Goal: Task Accomplishment & Management: Use online tool/utility

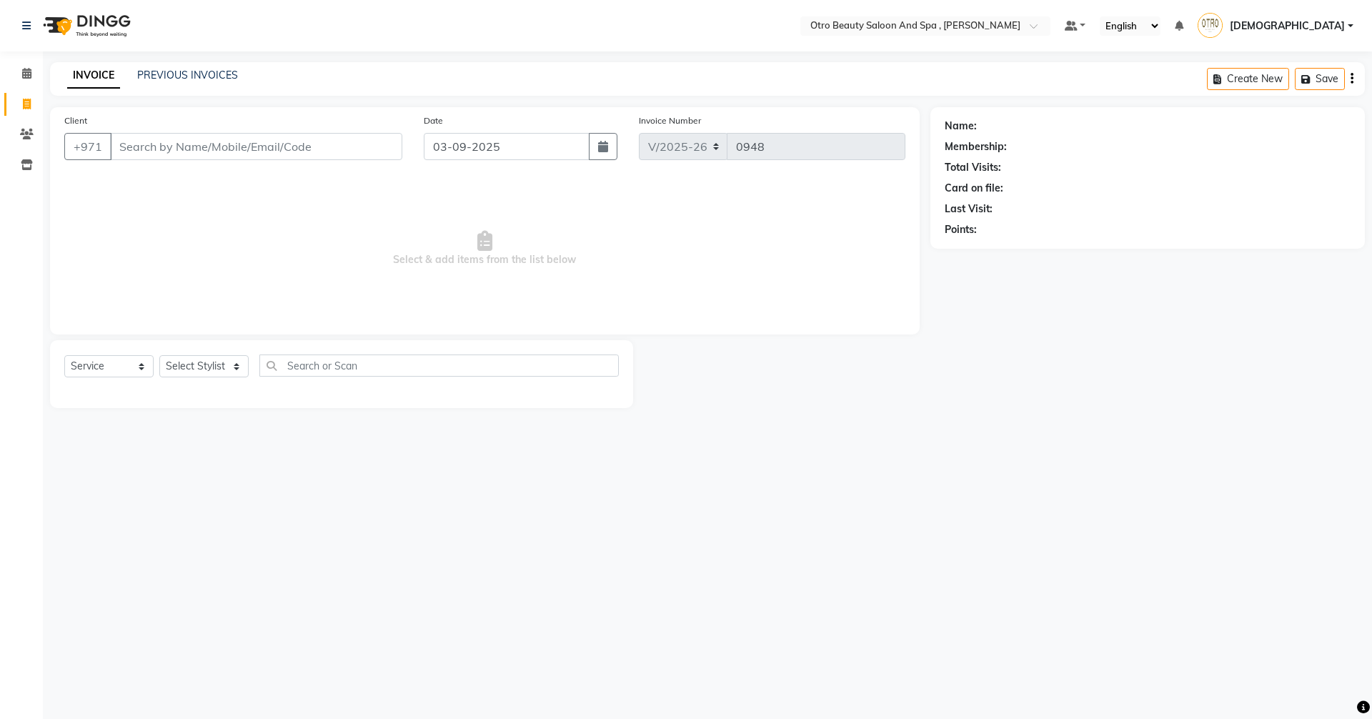
select select "8622"
select select "service"
type input "558911019"
click at [346, 145] on span "Add Client" at bounding box center [365, 146] width 56 height 14
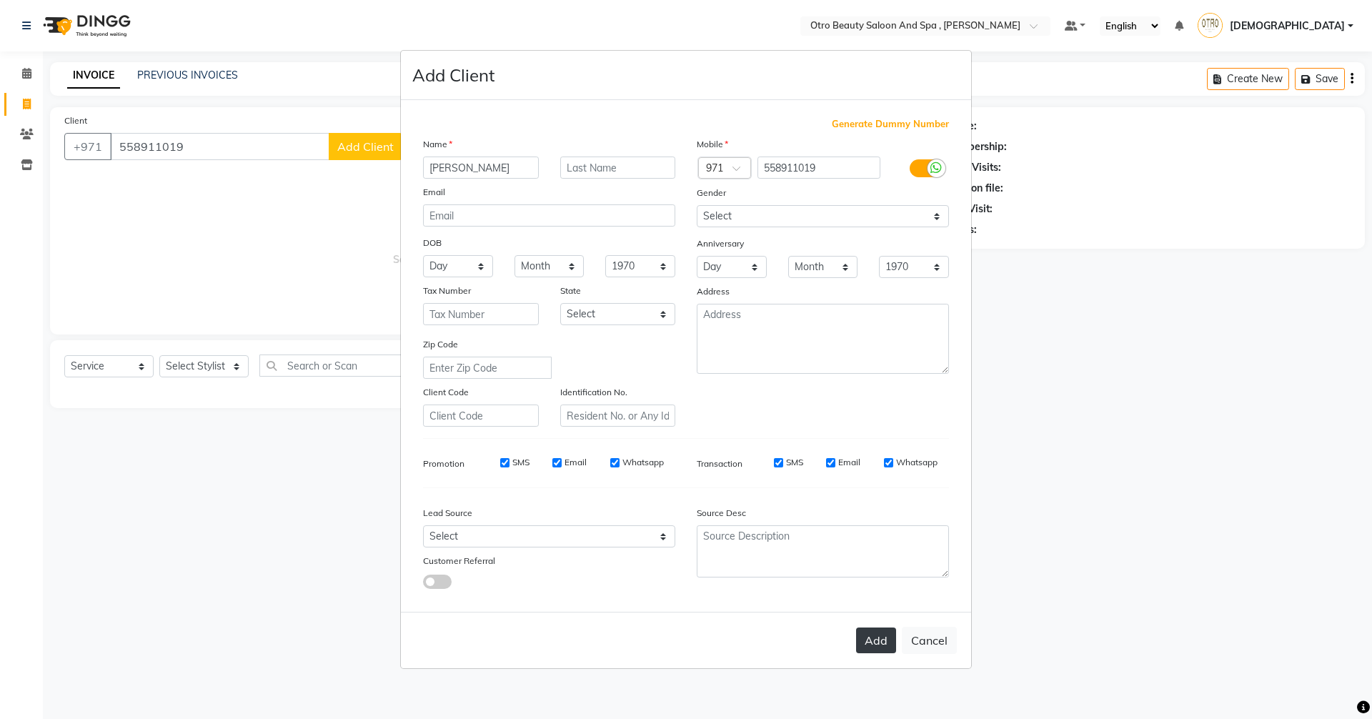
type input "[PERSON_NAME]"
click at [882, 644] on button "Add" at bounding box center [876, 640] width 40 height 26
type input "55*****19"
select select
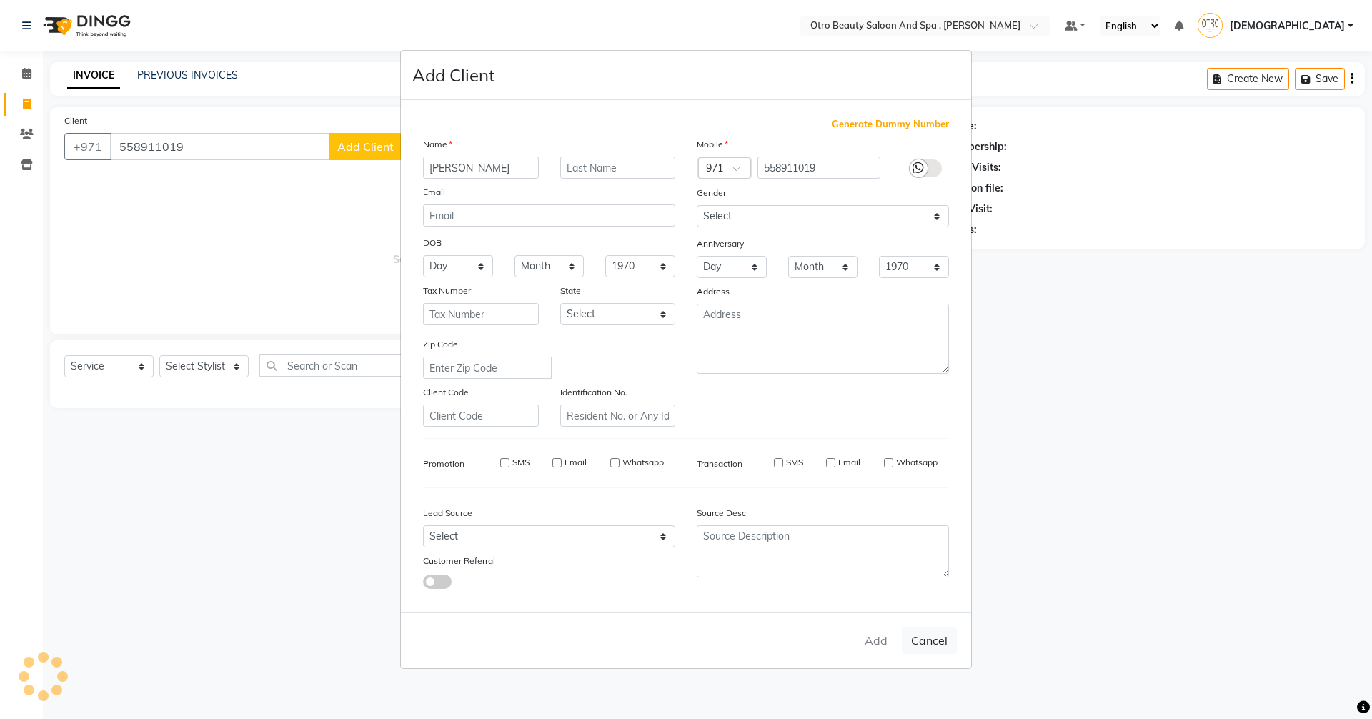
select select
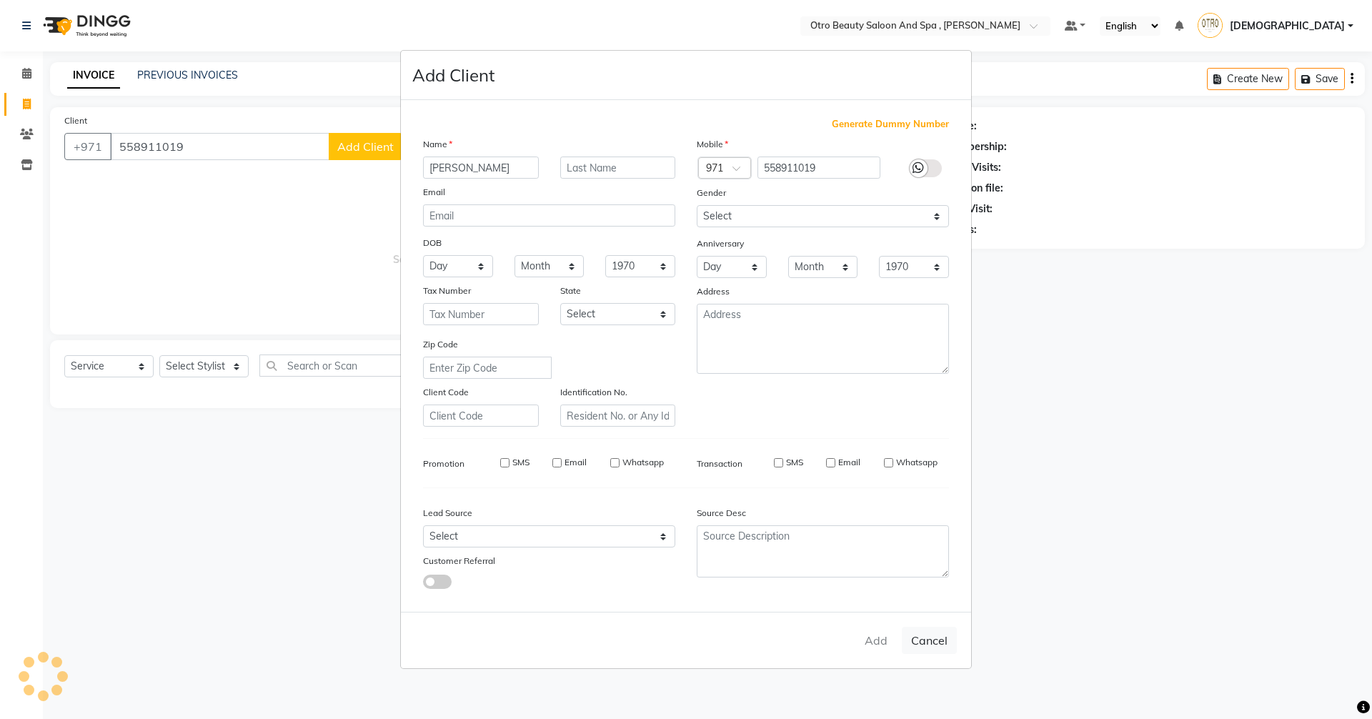
checkbox input "false"
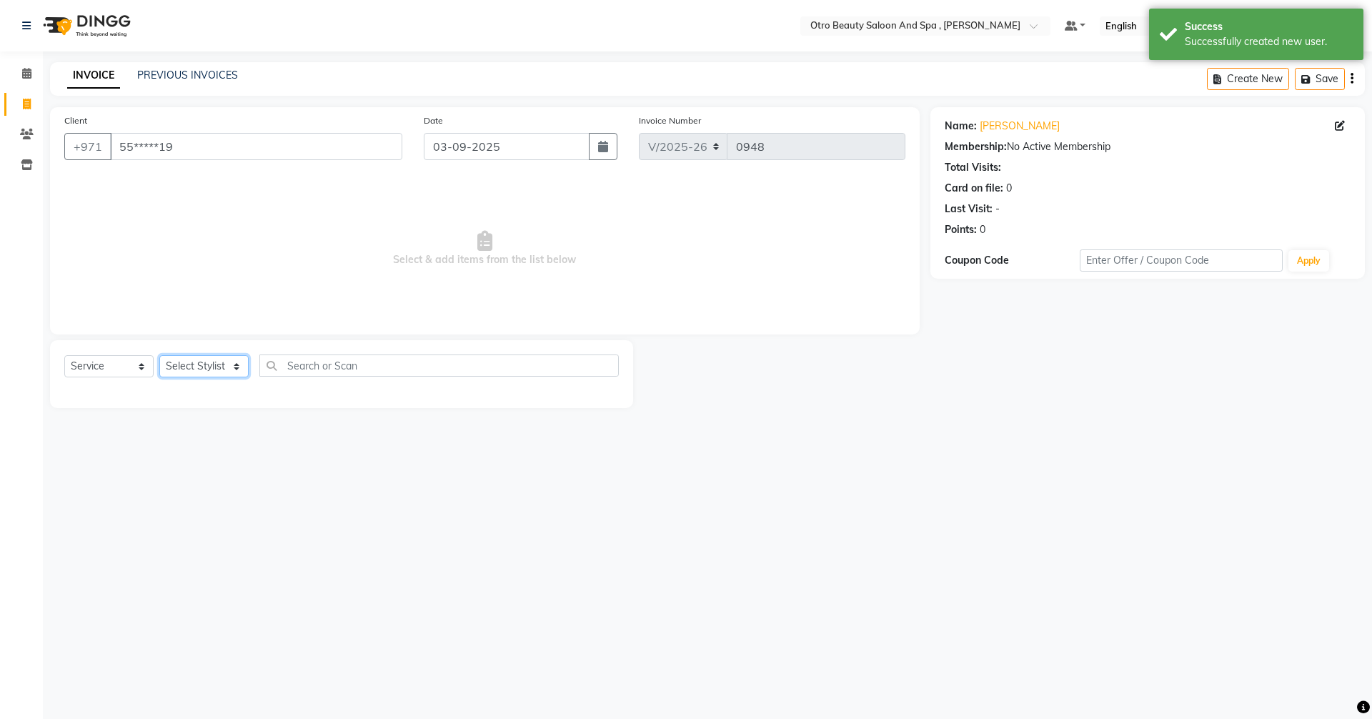
click at [232, 371] on select "Select Stylist [PERSON_NAME] [PERSON_NAME] Hera Karuna [PERSON_NAME] Mamita [PE…" at bounding box center [203, 366] width 89 height 22
select select "86535"
click at [159, 355] on select "Select Stylist [PERSON_NAME] [PERSON_NAME] Hera Karuna [PERSON_NAME] Mamita [PE…" at bounding box center [203, 366] width 89 height 22
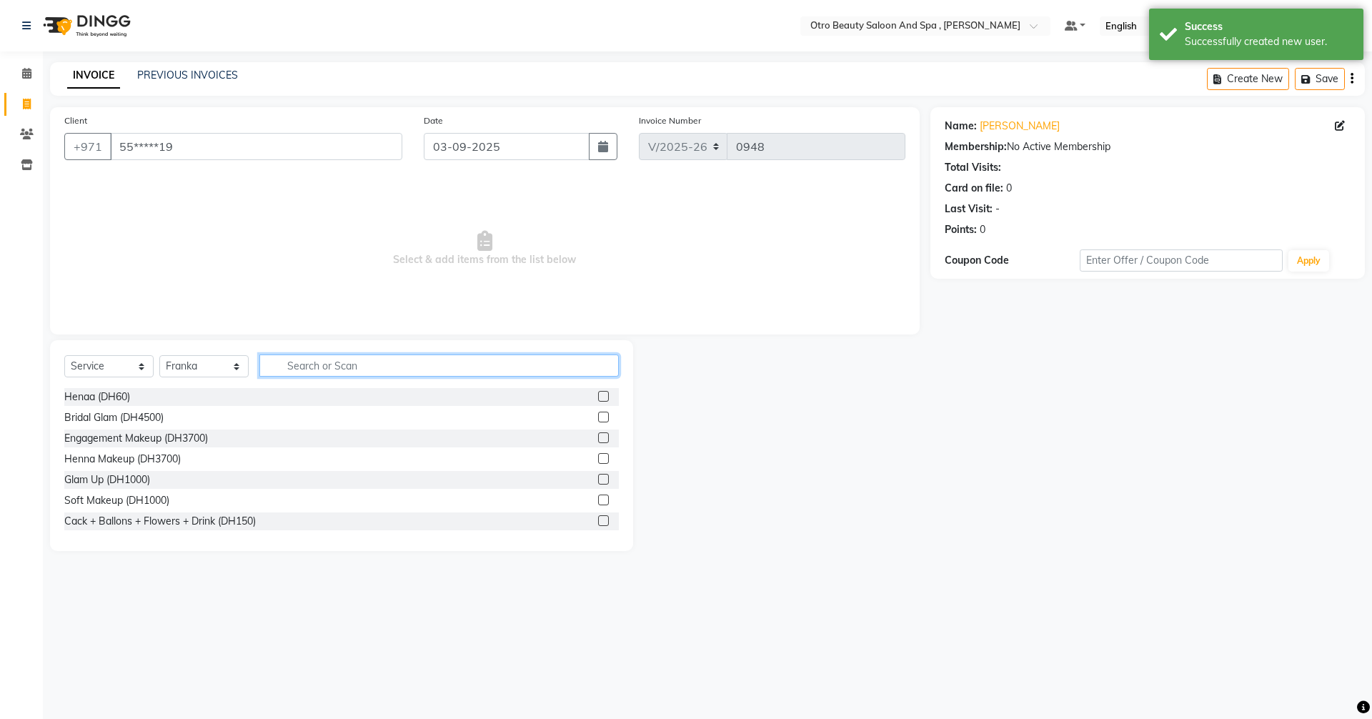
click at [359, 358] on input "text" at bounding box center [438, 365] width 359 height 22
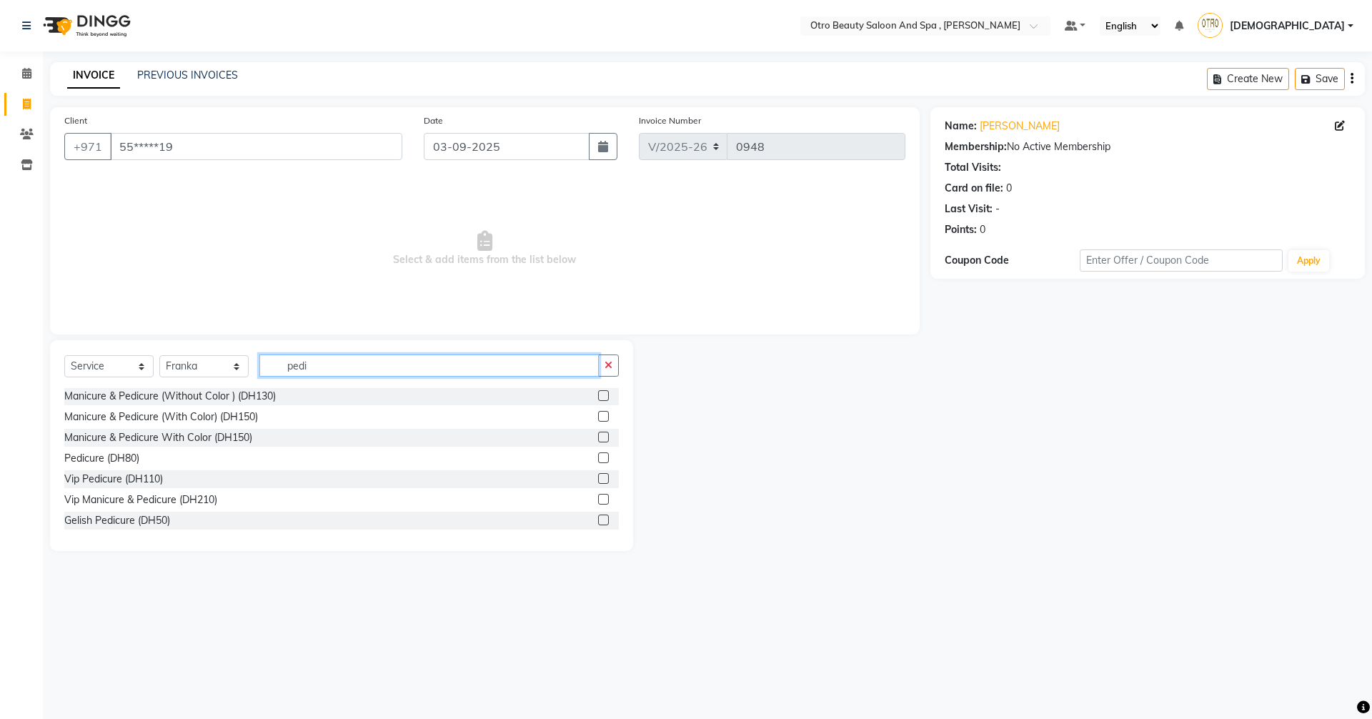
scroll to position [85, 0]
type input "pedi"
click at [598, 457] on label at bounding box center [603, 456] width 11 height 11
click at [598, 457] on input "checkbox" at bounding box center [602, 456] width 9 height 9
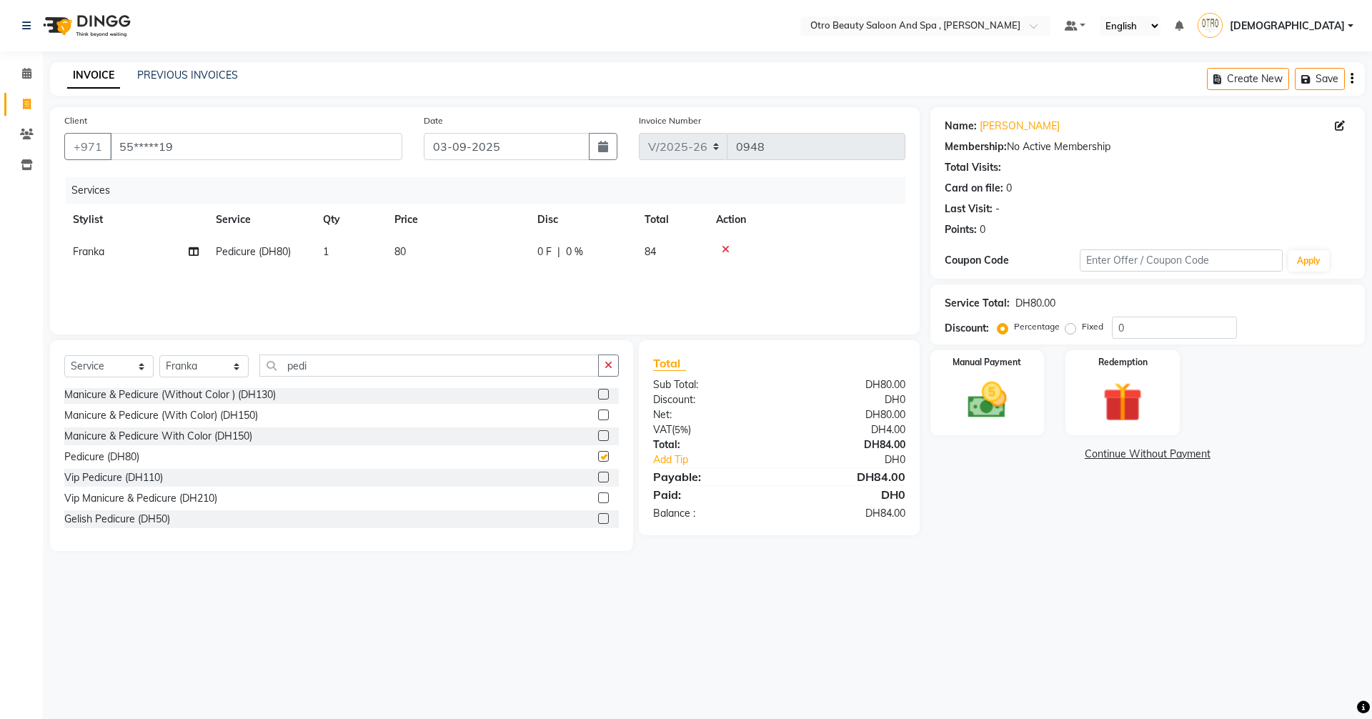
checkbox input "false"
click at [598, 516] on label at bounding box center [603, 518] width 11 height 11
click at [598, 516] on input "checkbox" at bounding box center [602, 518] width 9 height 9
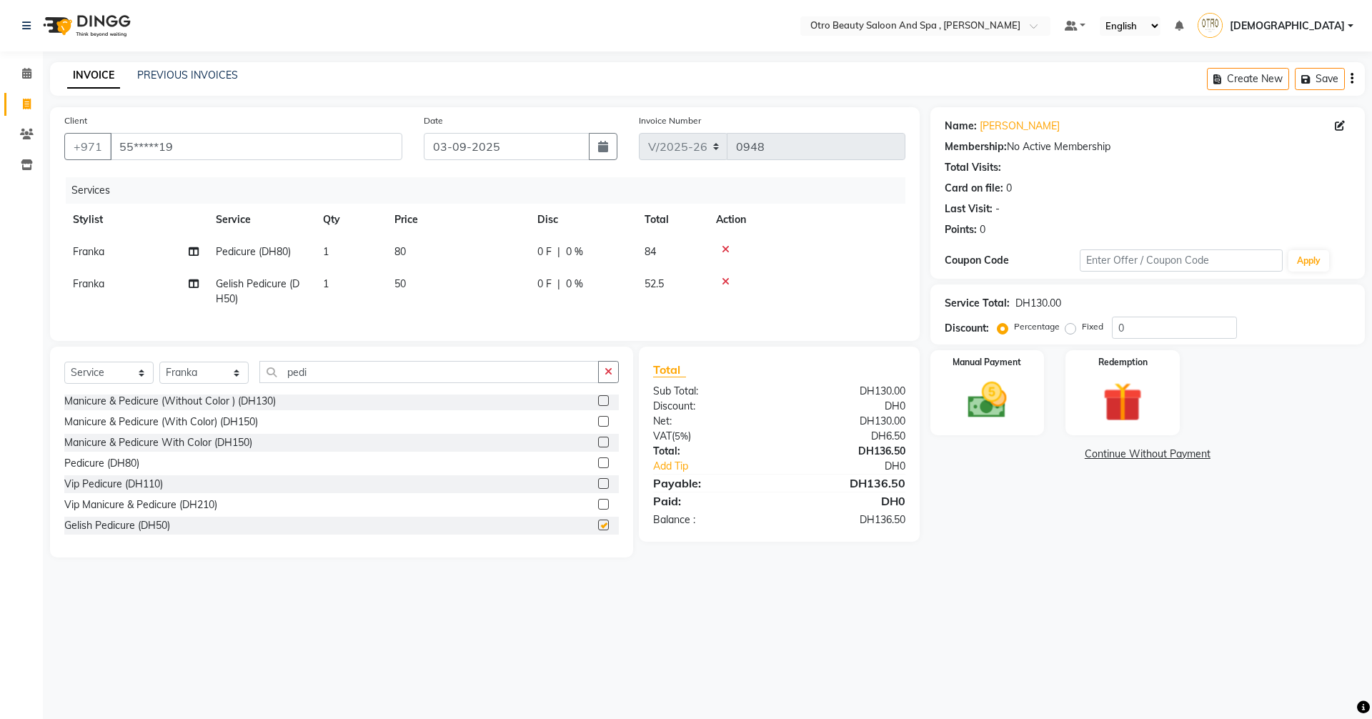
checkbox input "false"
click at [240, 381] on select "Select Stylist [PERSON_NAME] [PERSON_NAME] Hera Karuna [PERSON_NAME] Mamita [PE…" at bounding box center [203, 372] width 89 height 22
select select "86568"
click at [159, 372] on select "Select Stylist [PERSON_NAME] [PERSON_NAME] Hera Karuna [PERSON_NAME] Mamita [PE…" at bounding box center [203, 372] width 89 height 22
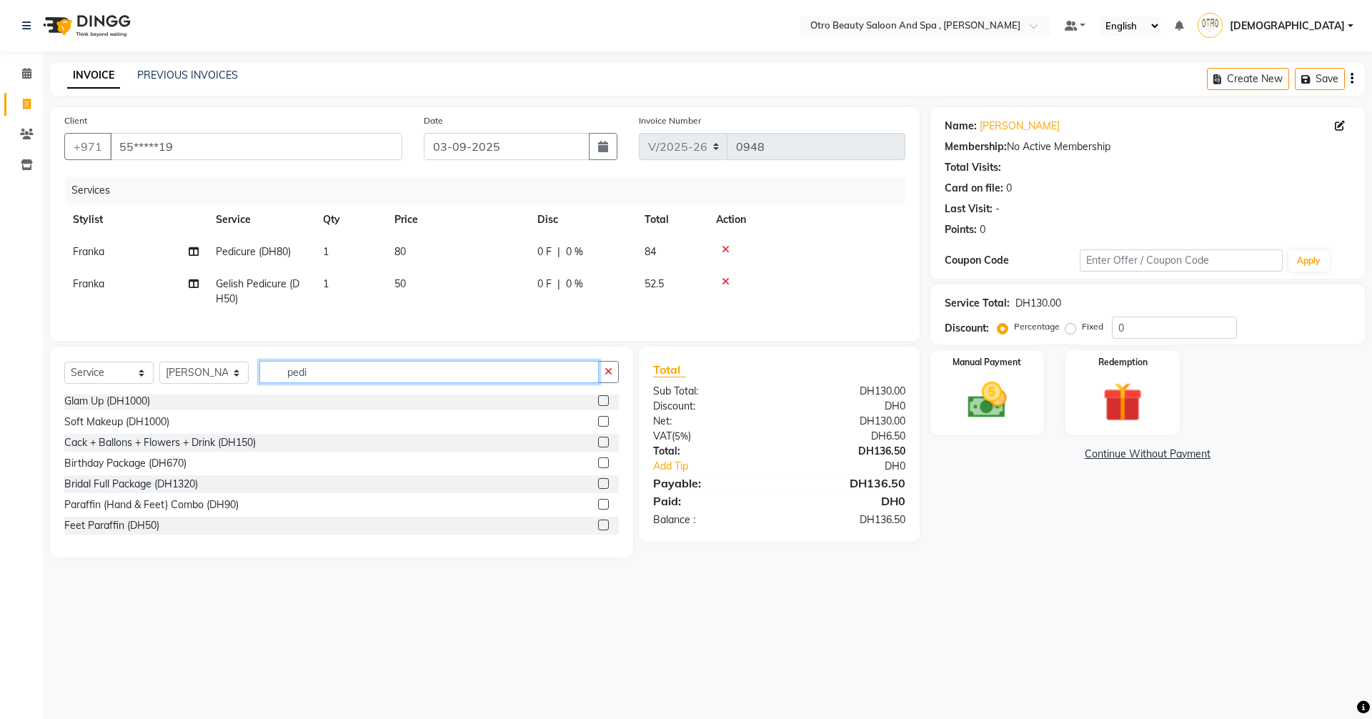
click at [360, 383] on input "pedi" at bounding box center [428, 372] width 339 height 22
type input "p"
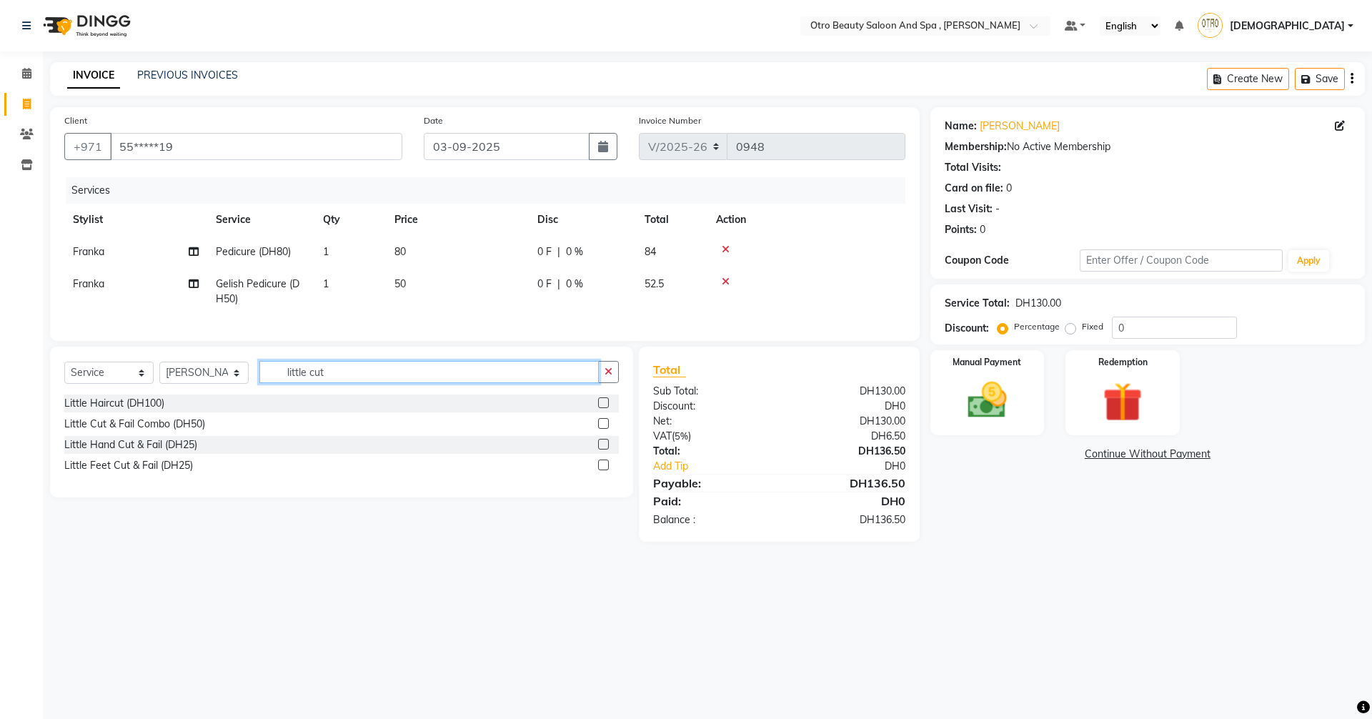
type input "little cut"
click at [603, 449] on label at bounding box center [603, 444] width 11 height 11
click at [603, 449] on input "checkbox" at bounding box center [602, 444] width 9 height 9
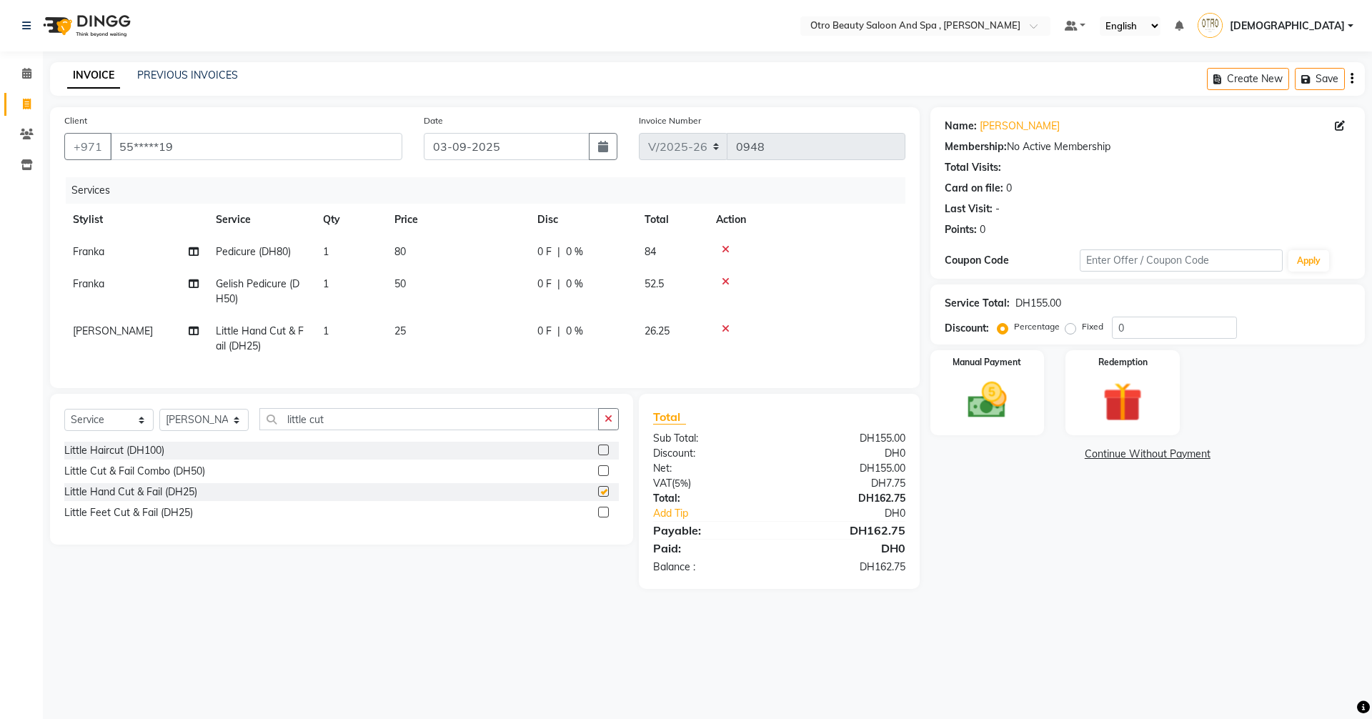
checkbox input "false"
click at [988, 381] on img at bounding box center [987, 399] width 66 height 47
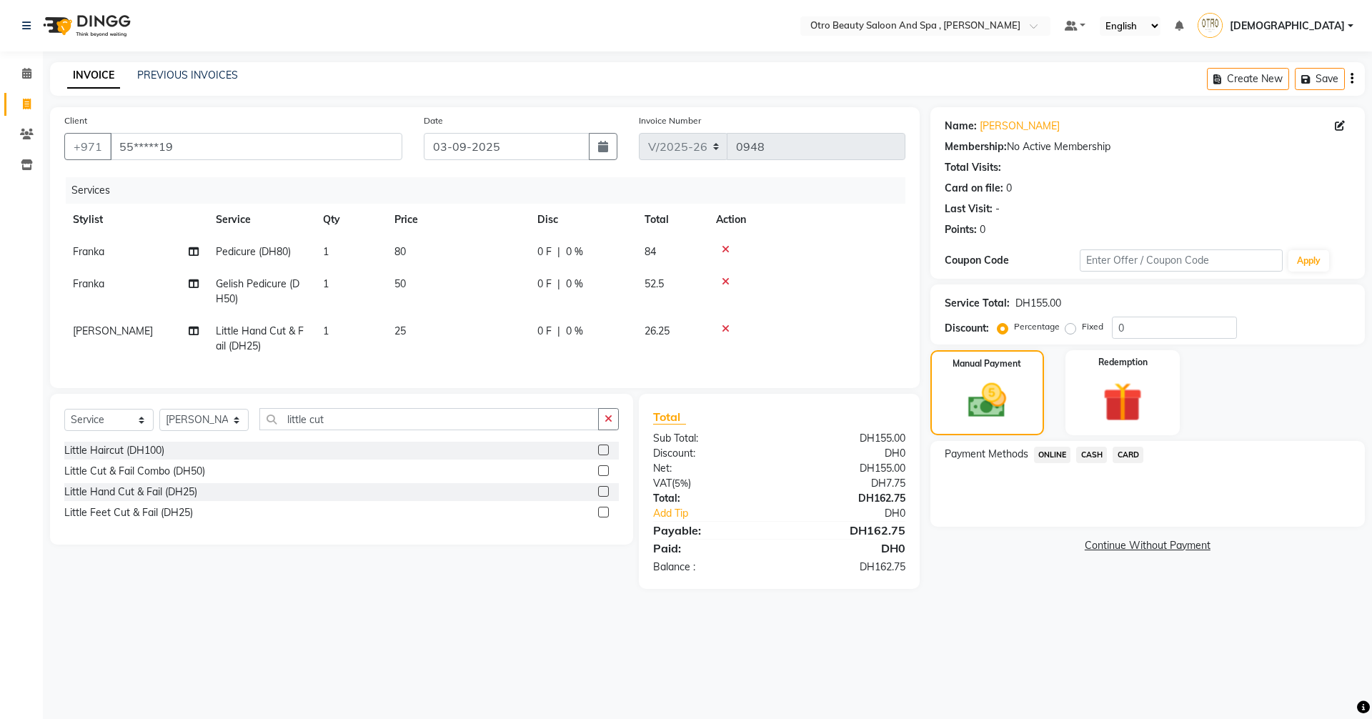
click at [1127, 456] on span "CARD" at bounding box center [1127, 454] width 31 height 16
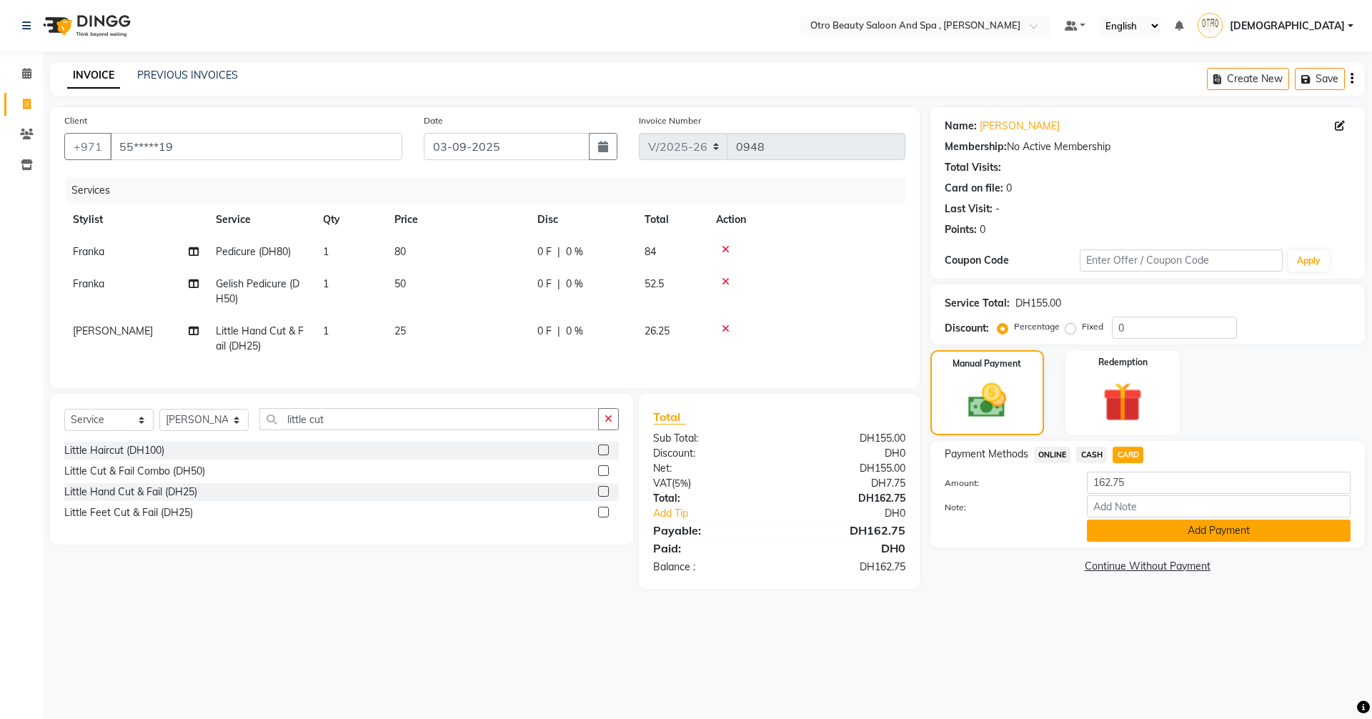
click at [1199, 534] on button "Add Payment" at bounding box center [1219, 530] width 264 height 22
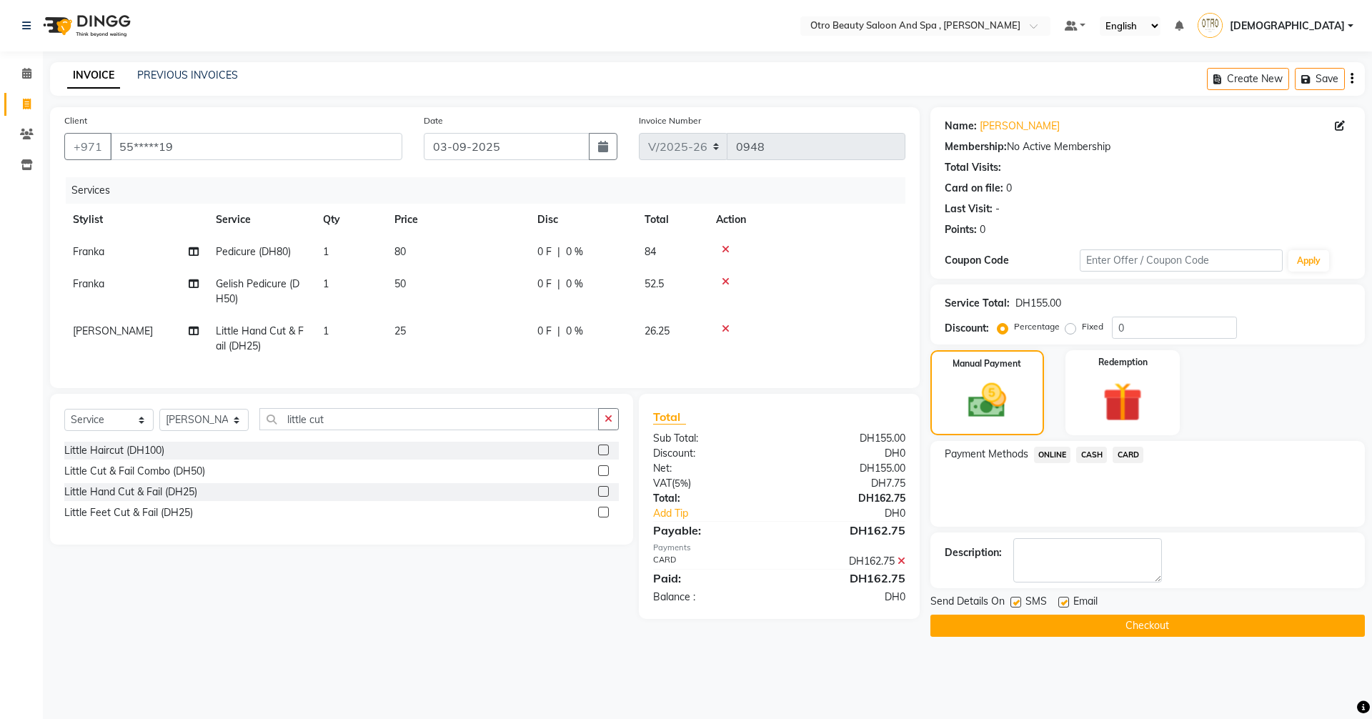
click at [1197, 623] on button "Checkout" at bounding box center [1147, 625] width 434 height 22
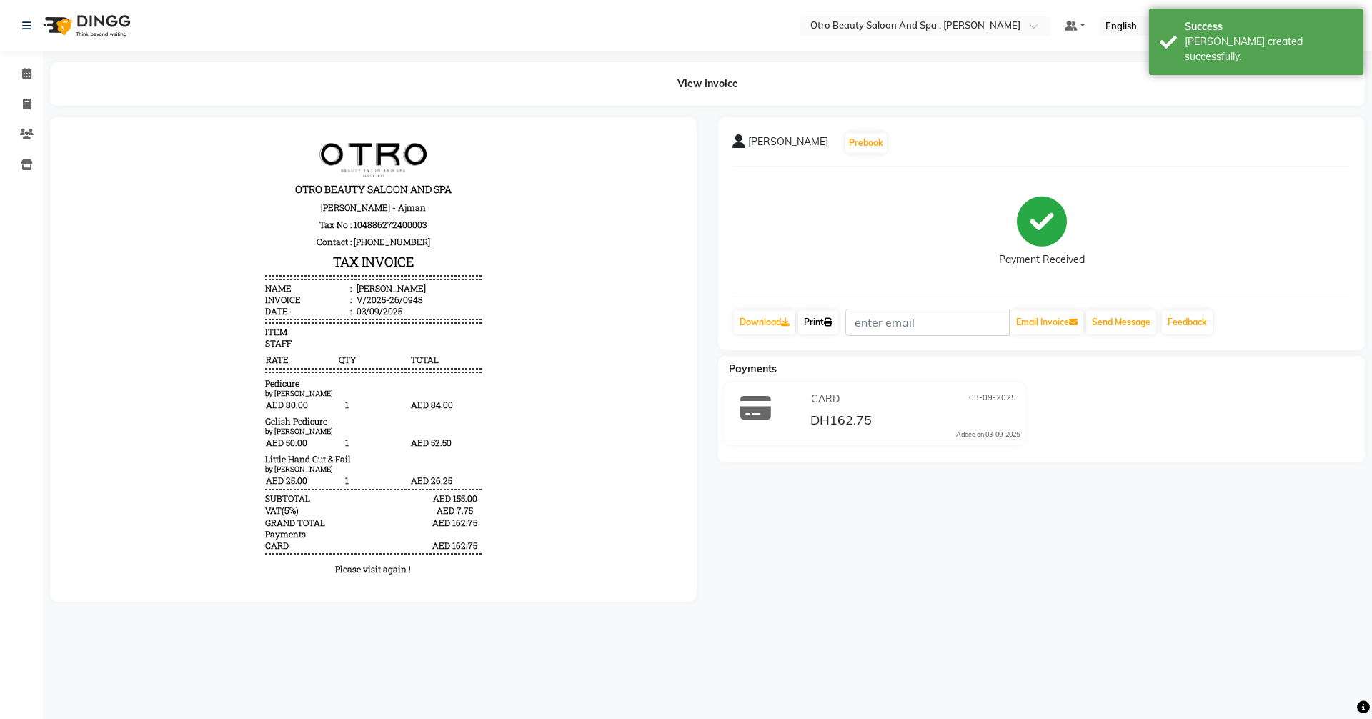
click at [813, 329] on link "Print" at bounding box center [818, 322] width 40 height 24
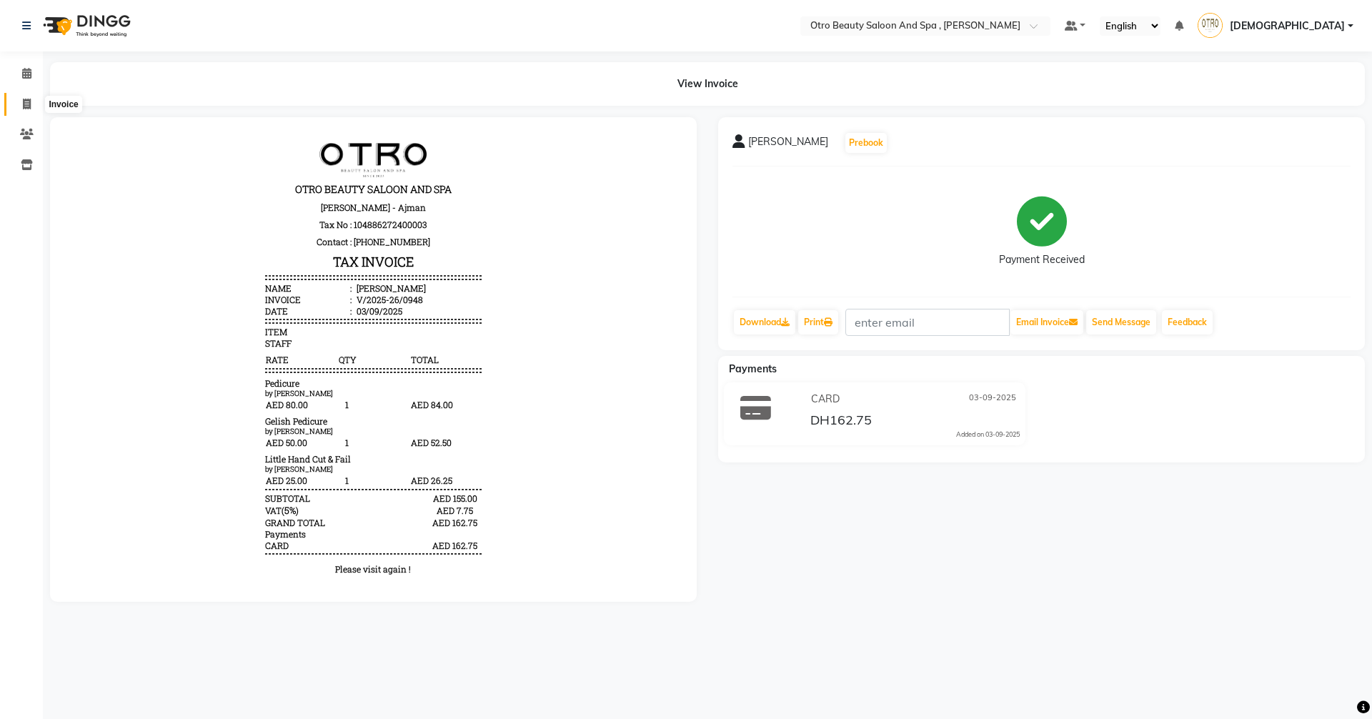
click at [25, 104] on icon at bounding box center [27, 104] width 8 height 11
select select "service"
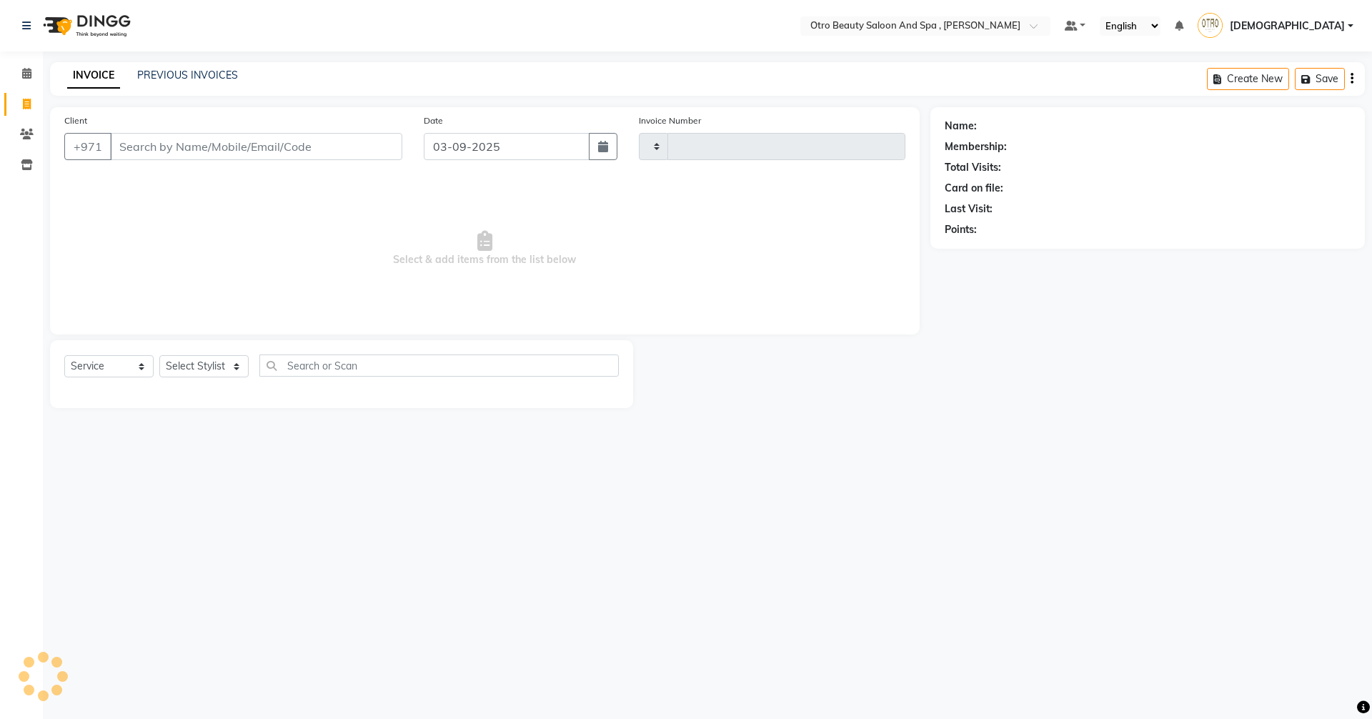
type input "0949"
select select "8622"
type input "556004273"
click at [364, 149] on span "Add Client" at bounding box center [365, 146] width 56 height 14
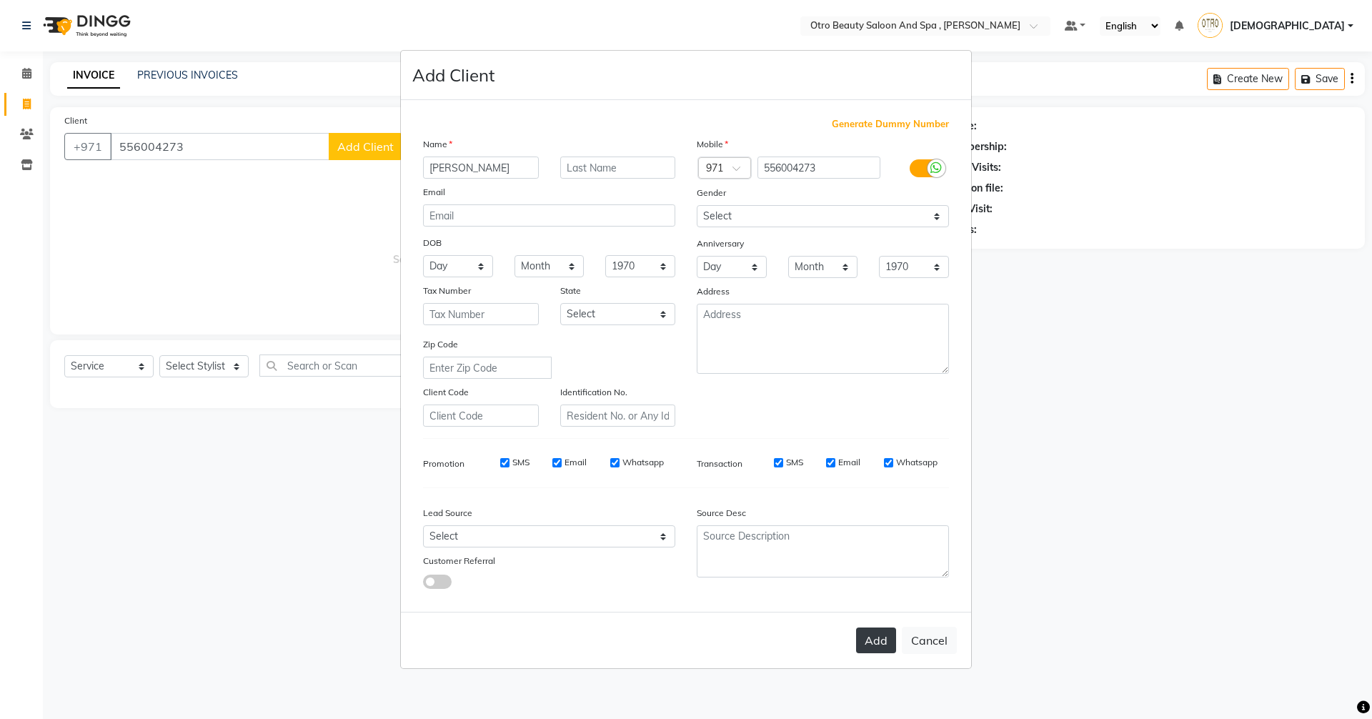
type input "[PERSON_NAME]"
click at [882, 648] on button "Add" at bounding box center [876, 640] width 40 height 26
type input "55*****73"
select select
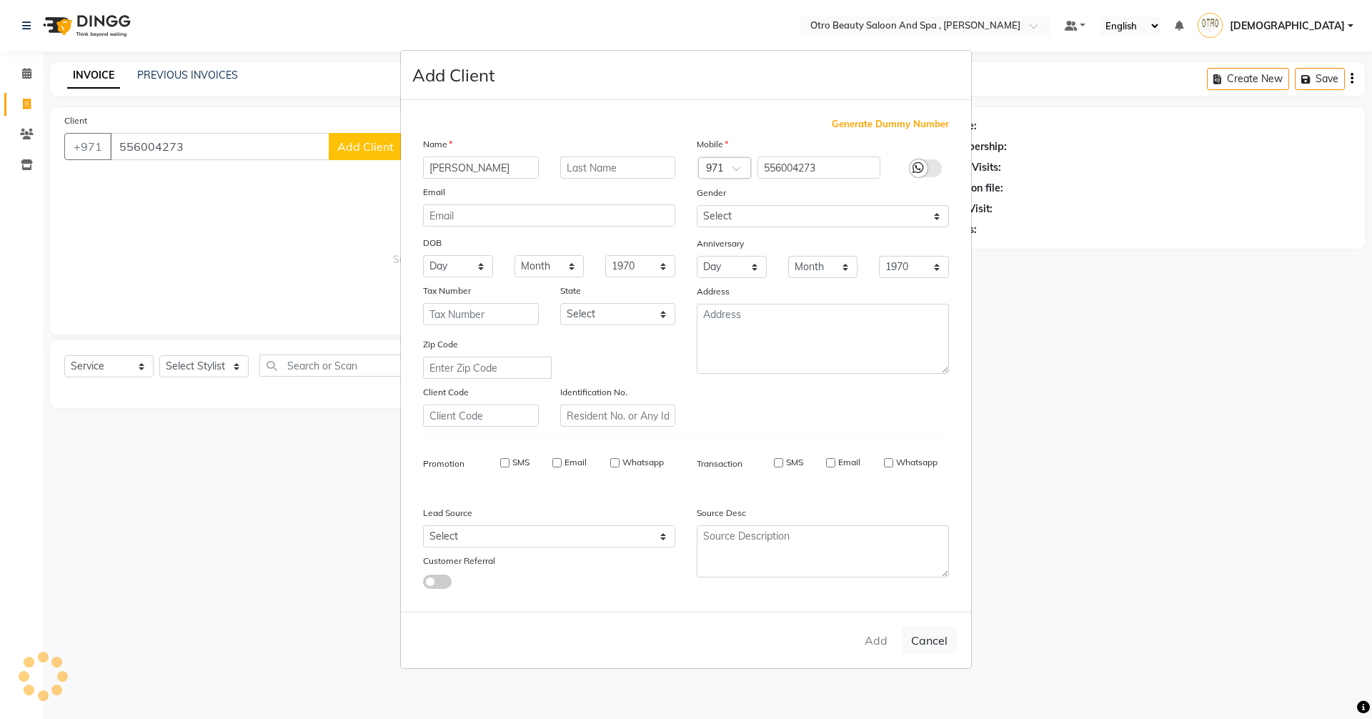
select select
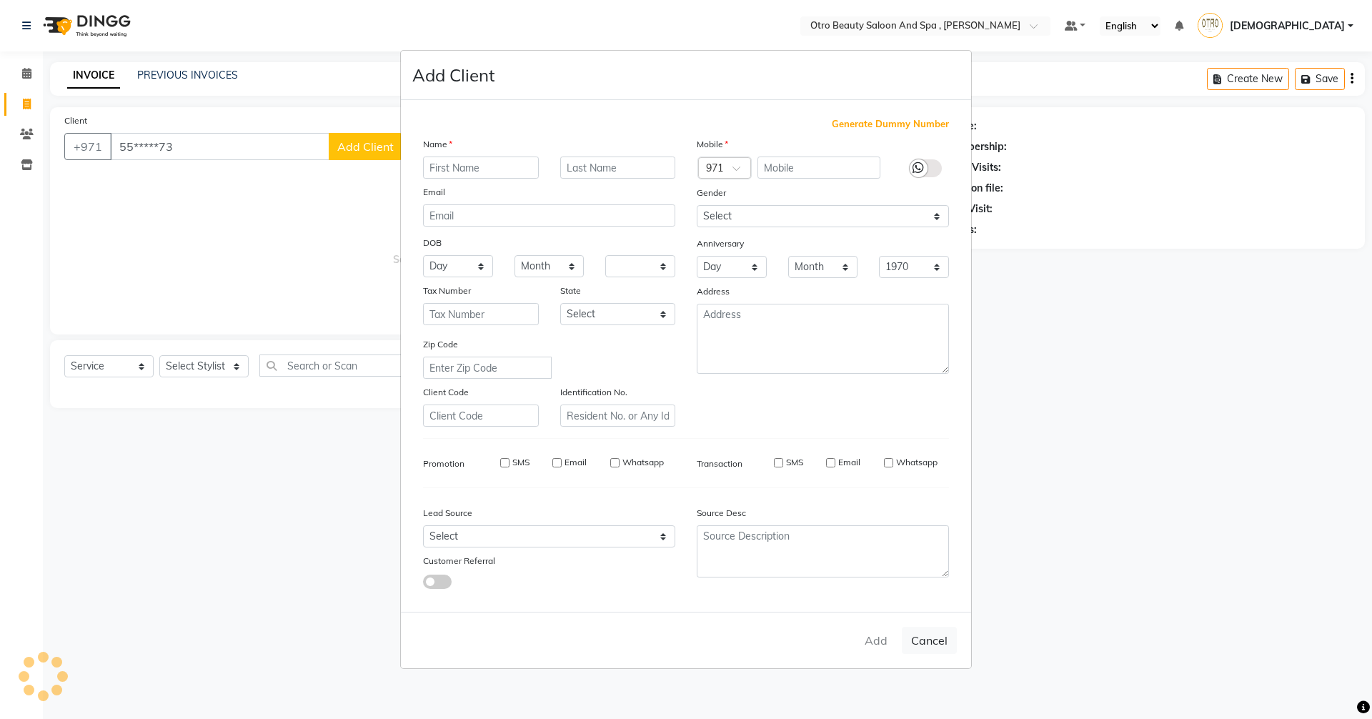
checkbox input "false"
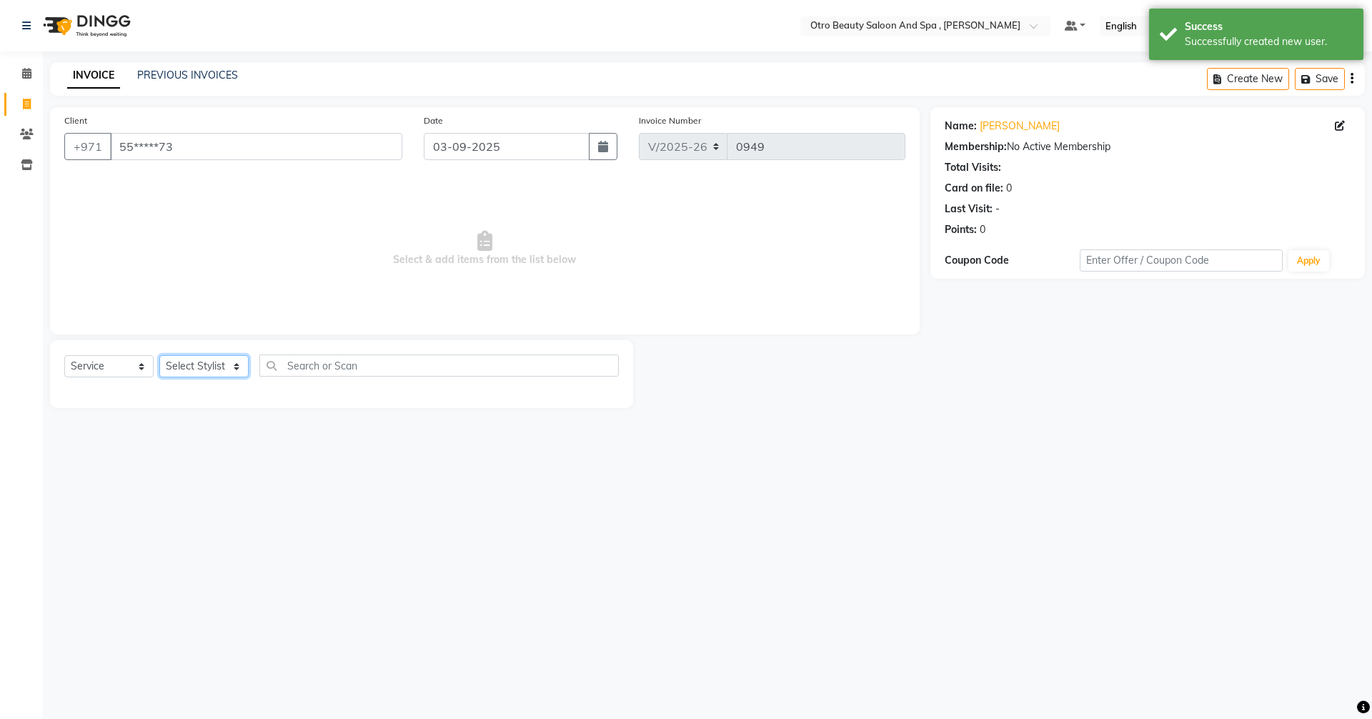
click at [235, 371] on select "Select Stylist [PERSON_NAME] [PERSON_NAME] Hera Karuna [PERSON_NAME] Mamita [PE…" at bounding box center [203, 366] width 89 height 22
select select "86568"
click at [159, 355] on select "Select Stylist [PERSON_NAME] [PERSON_NAME] Hera Karuna [PERSON_NAME] Mamita [PE…" at bounding box center [203, 366] width 89 height 22
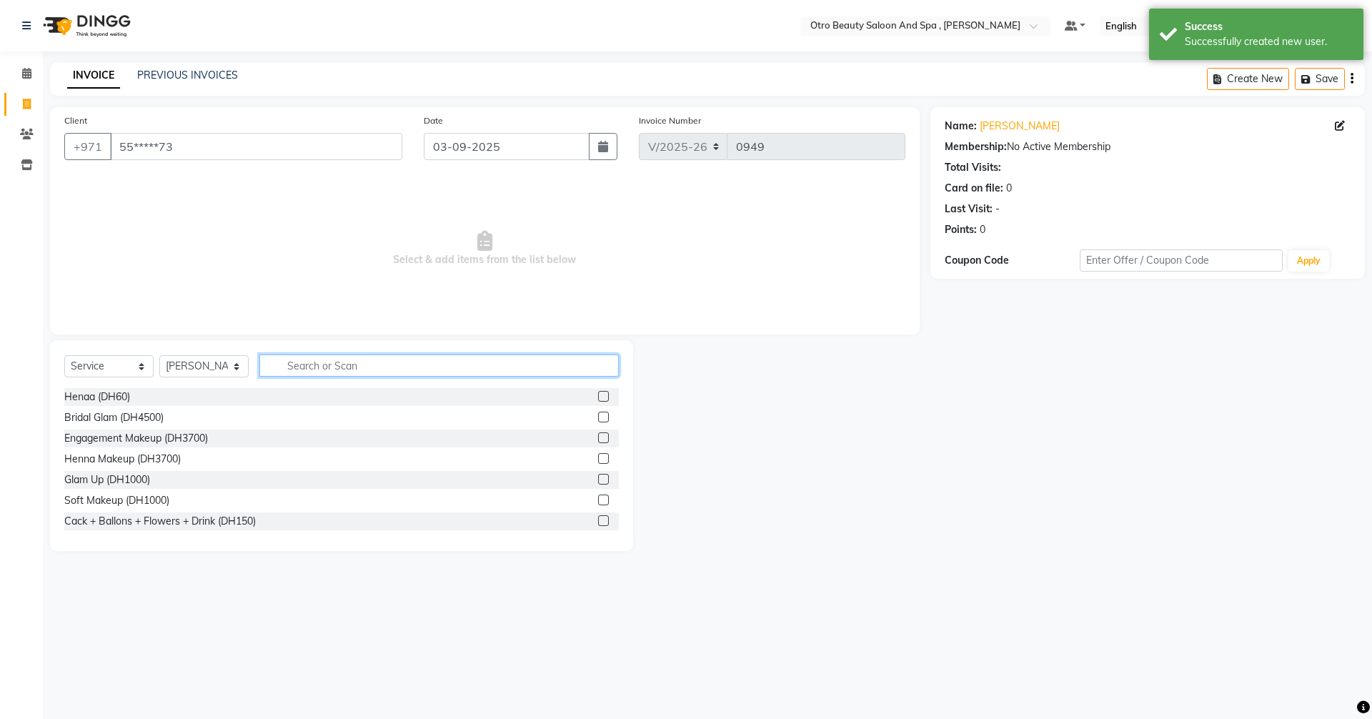
click at [301, 368] on input "text" at bounding box center [438, 365] width 359 height 22
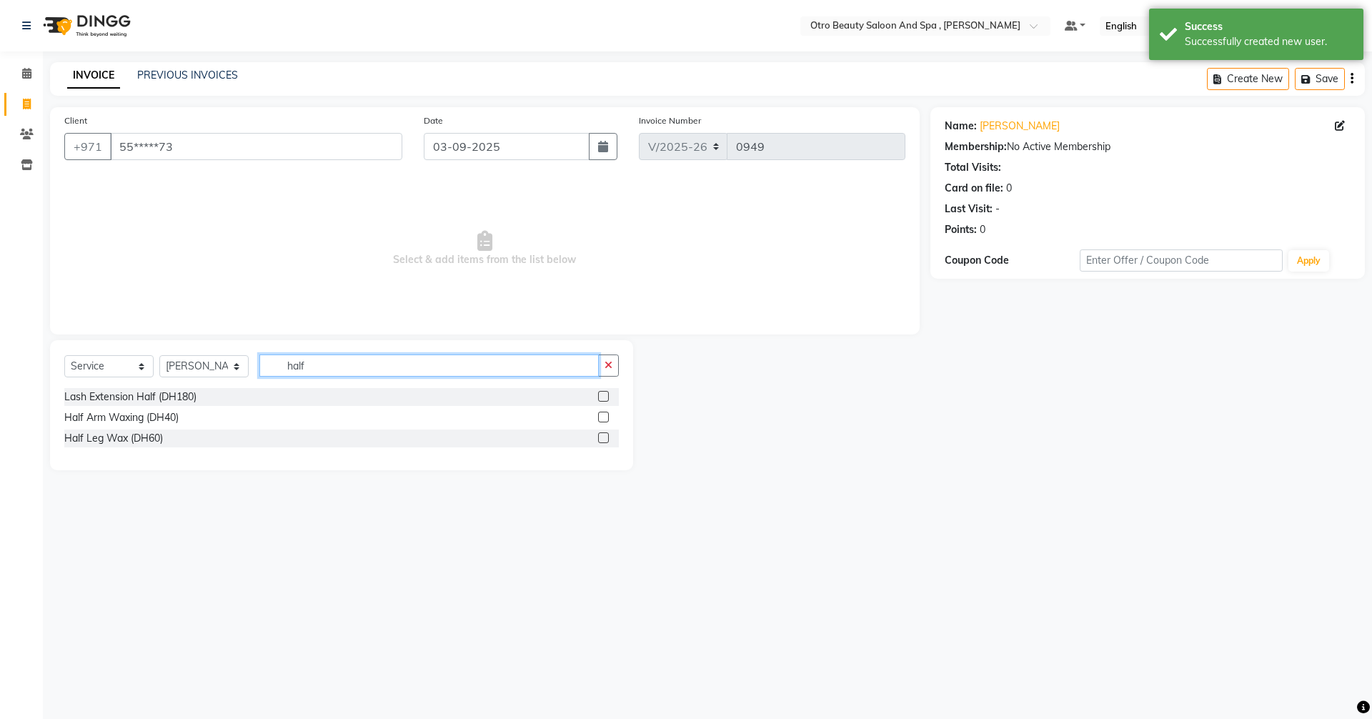
type input "half"
click at [601, 436] on label at bounding box center [603, 437] width 11 height 11
click at [601, 436] on input "checkbox" at bounding box center [602, 438] width 9 height 9
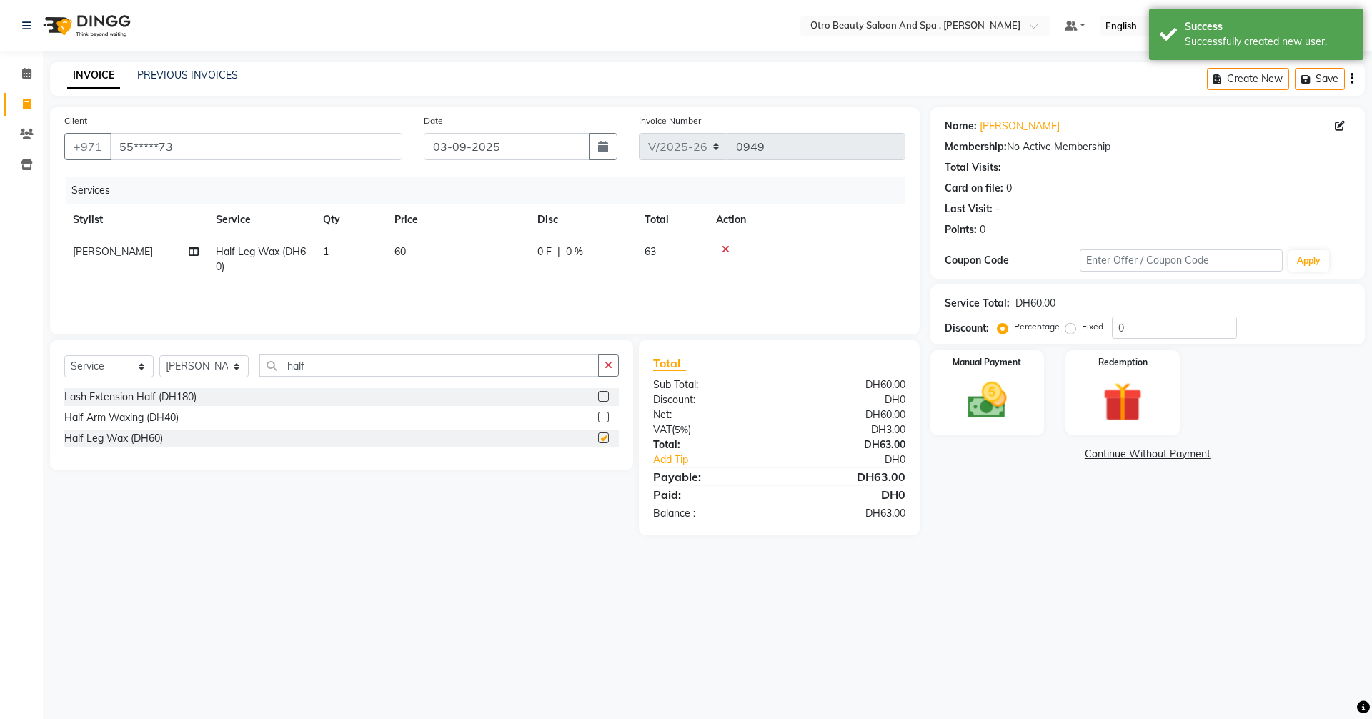
checkbox input "false"
click at [602, 418] on label at bounding box center [603, 416] width 11 height 11
click at [602, 418] on input "checkbox" at bounding box center [602, 417] width 9 height 9
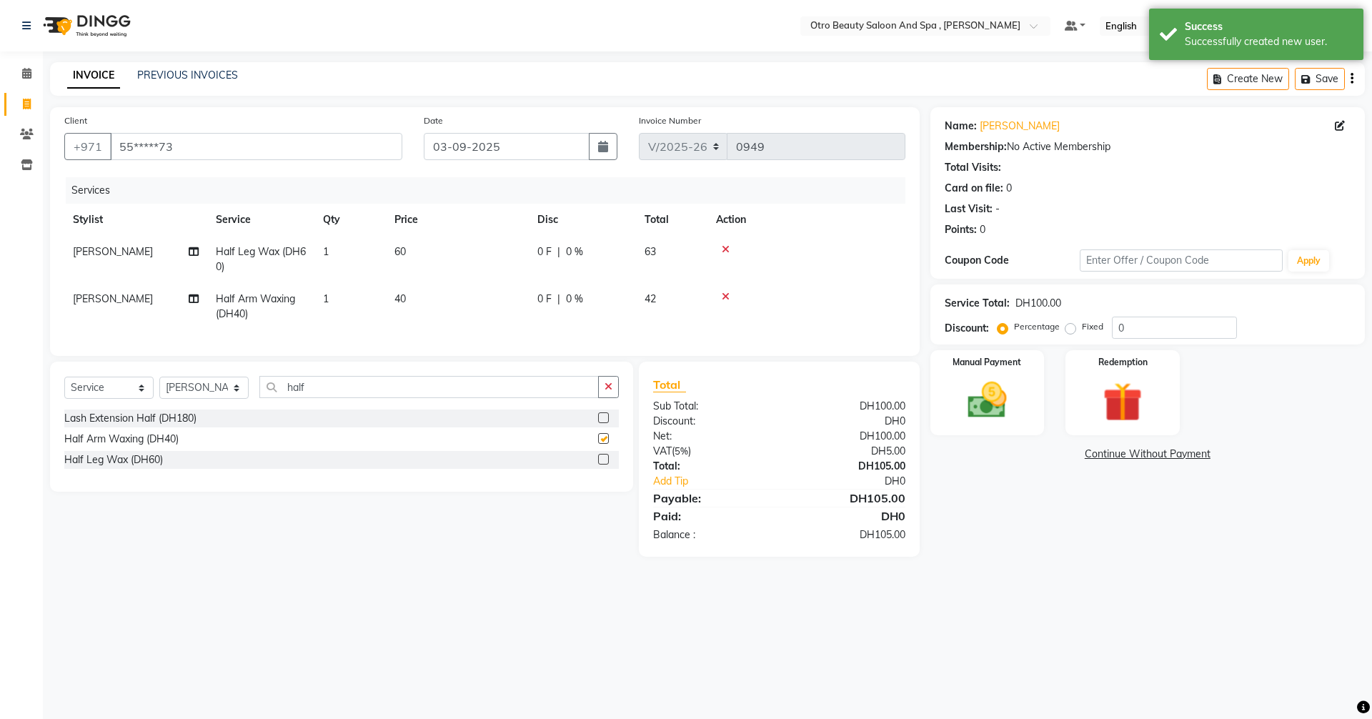
checkbox input "false"
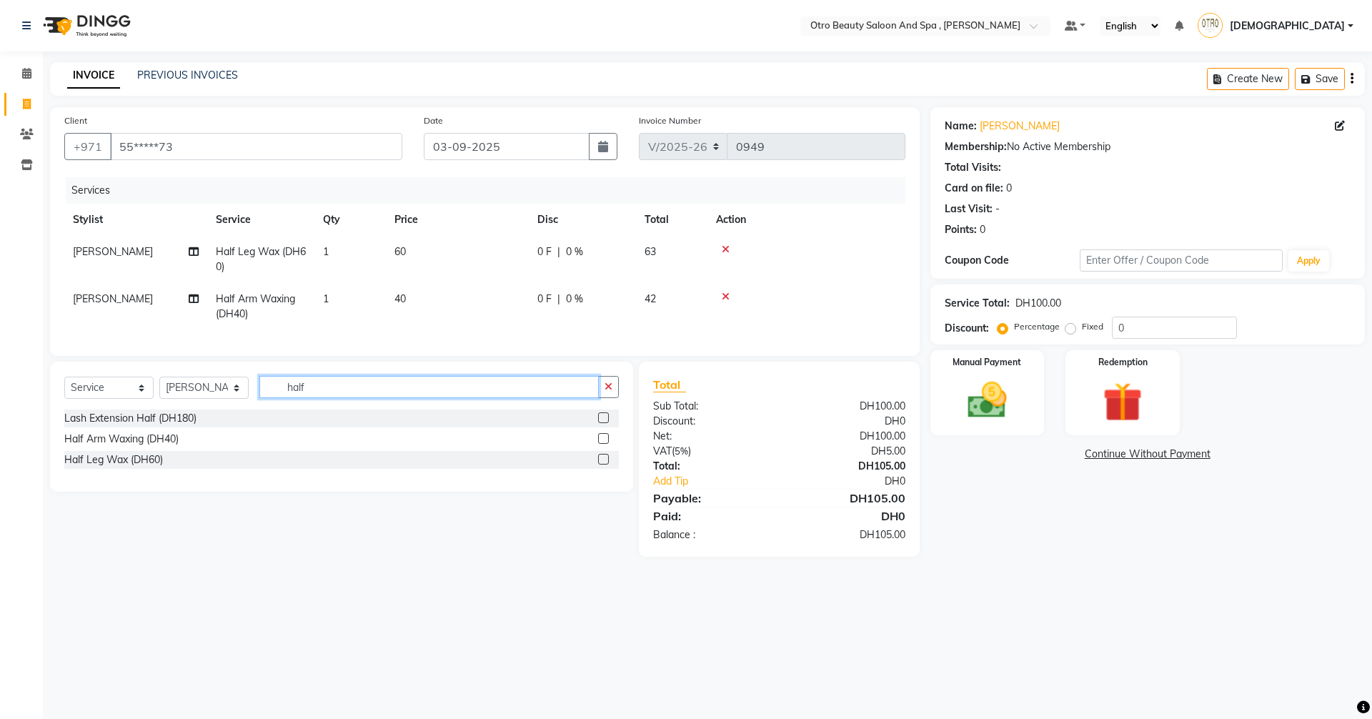
click at [355, 398] on input "half" at bounding box center [428, 387] width 339 height 22
type input "h"
type input "under"
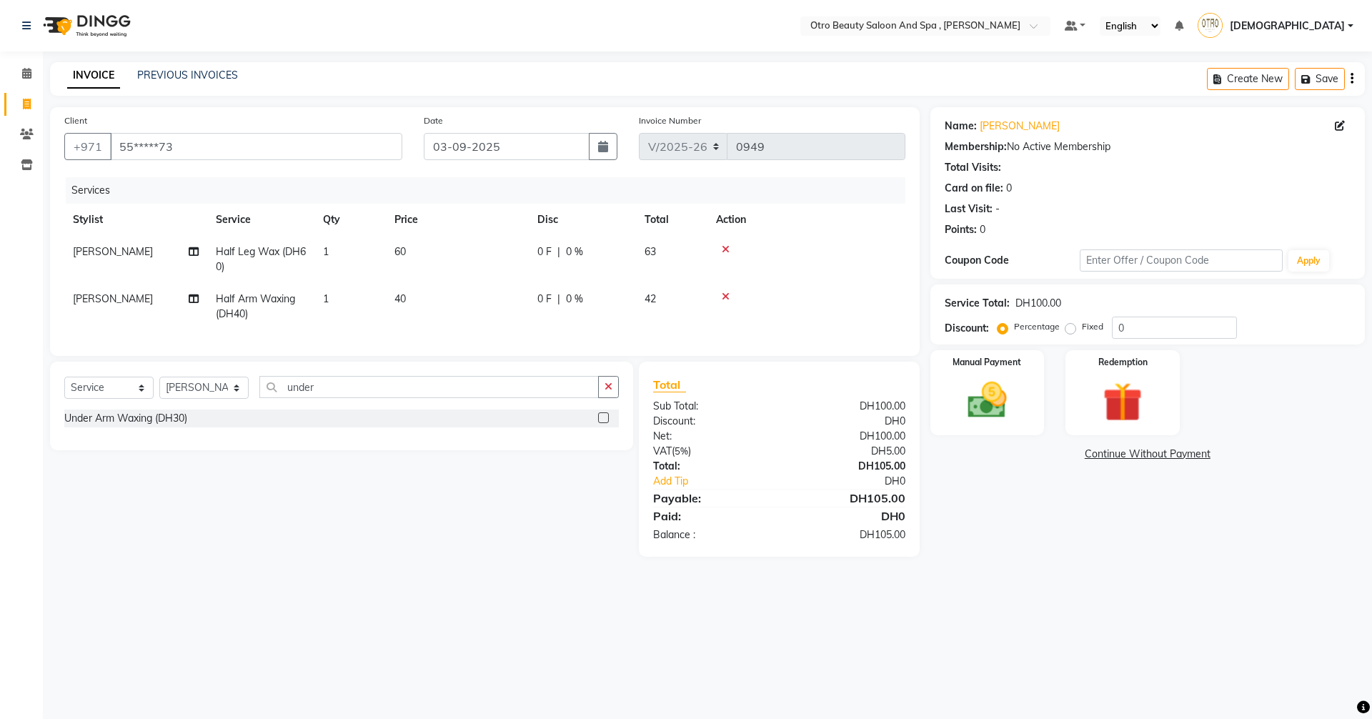
click at [602, 423] on label at bounding box center [603, 417] width 11 height 11
click at [602, 423] on input "checkbox" at bounding box center [602, 418] width 9 height 9
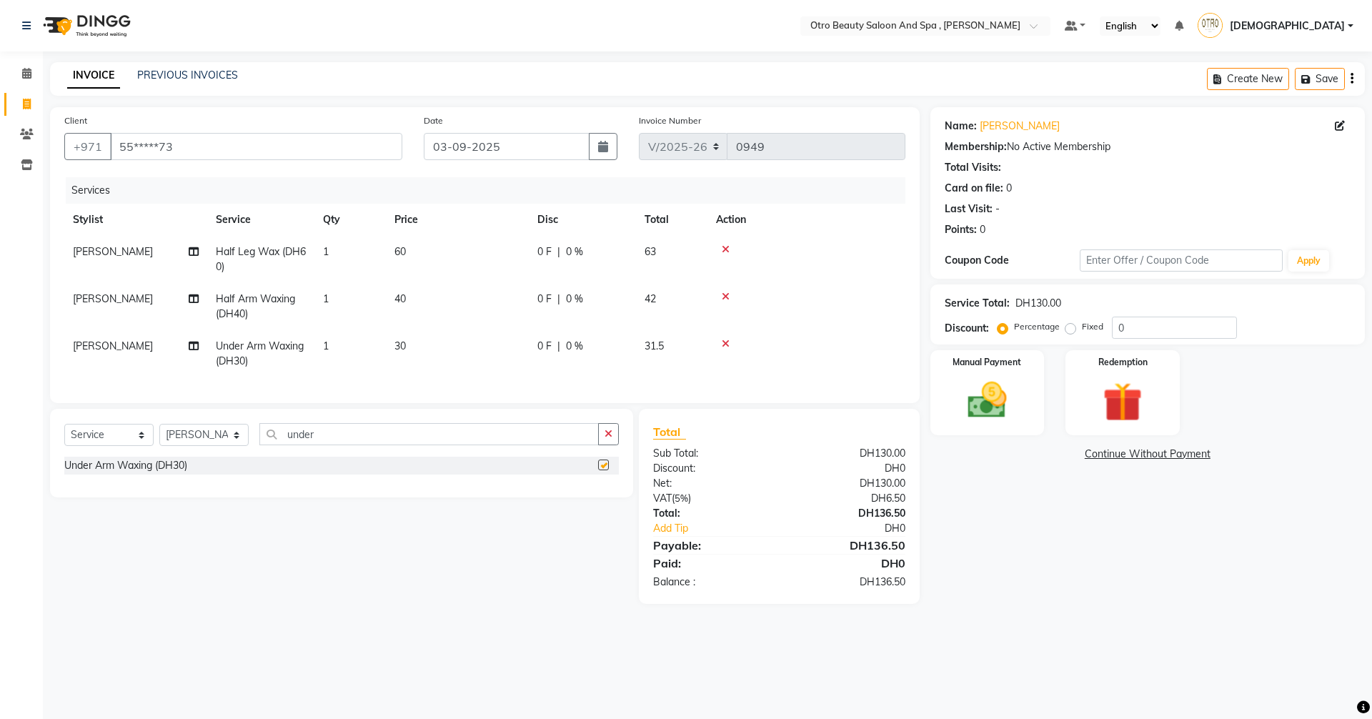
checkbox input "false"
click at [972, 395] on img at bounding box center [987, 399] width 66 height 47
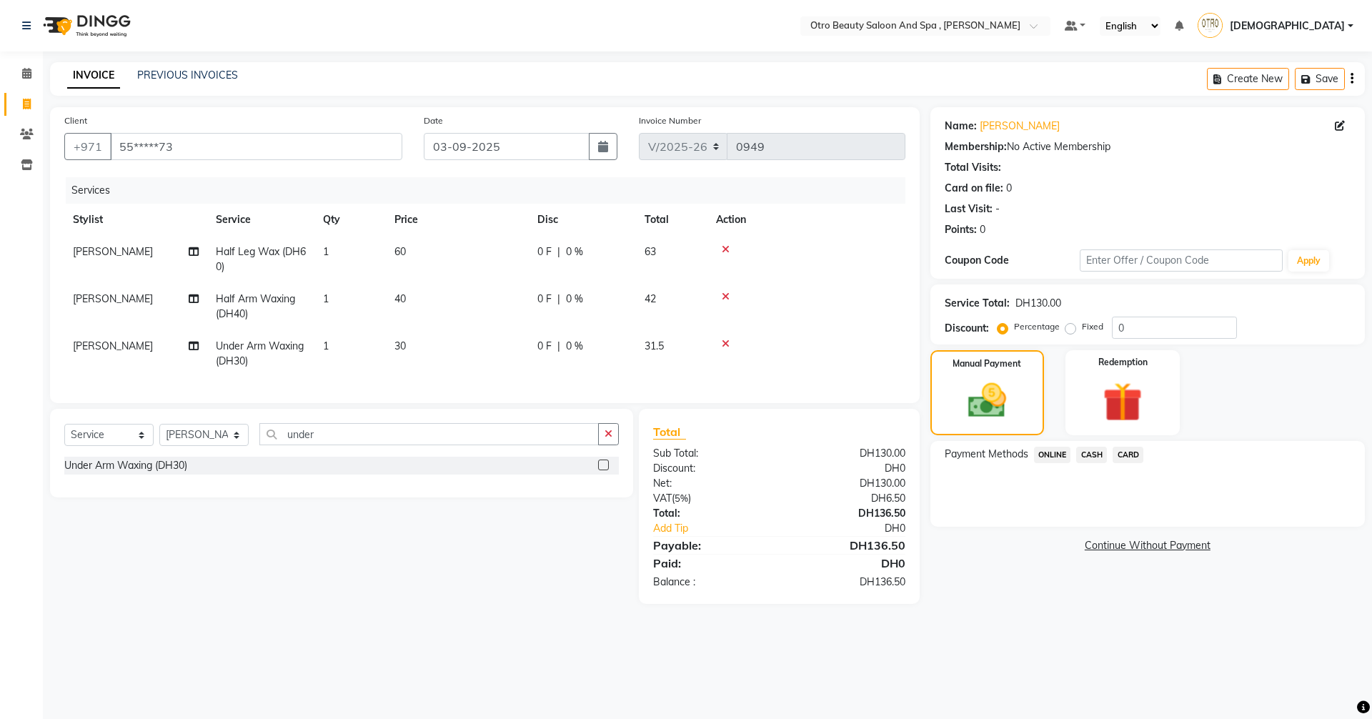
click at [1134, 454] on span "CARD" at bounding box center [1127, 454] width 31 height 16
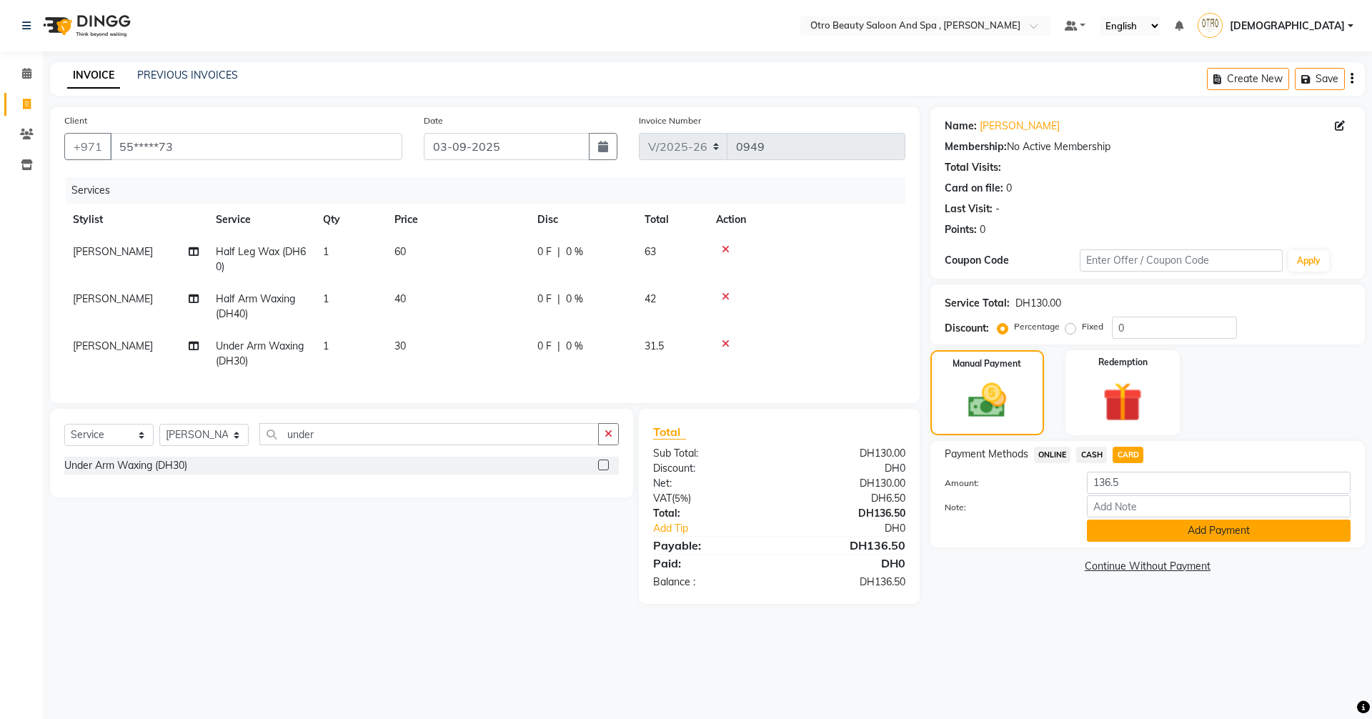
click at [1235, 530] on button "Add Payment" at bounding box center [1219, 530] width 264 height 22
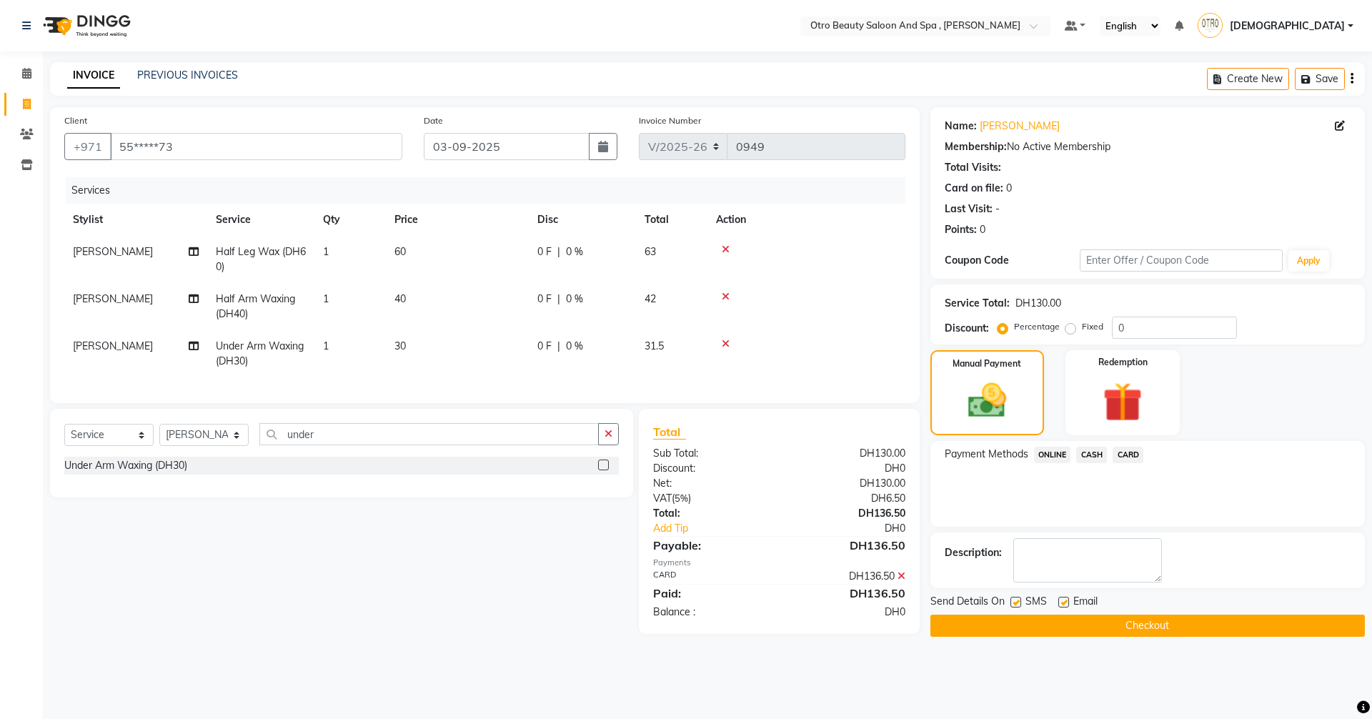
click at [1145, 623] on button "Checkout" at bounding box center [1147, 625] width 434 height 22
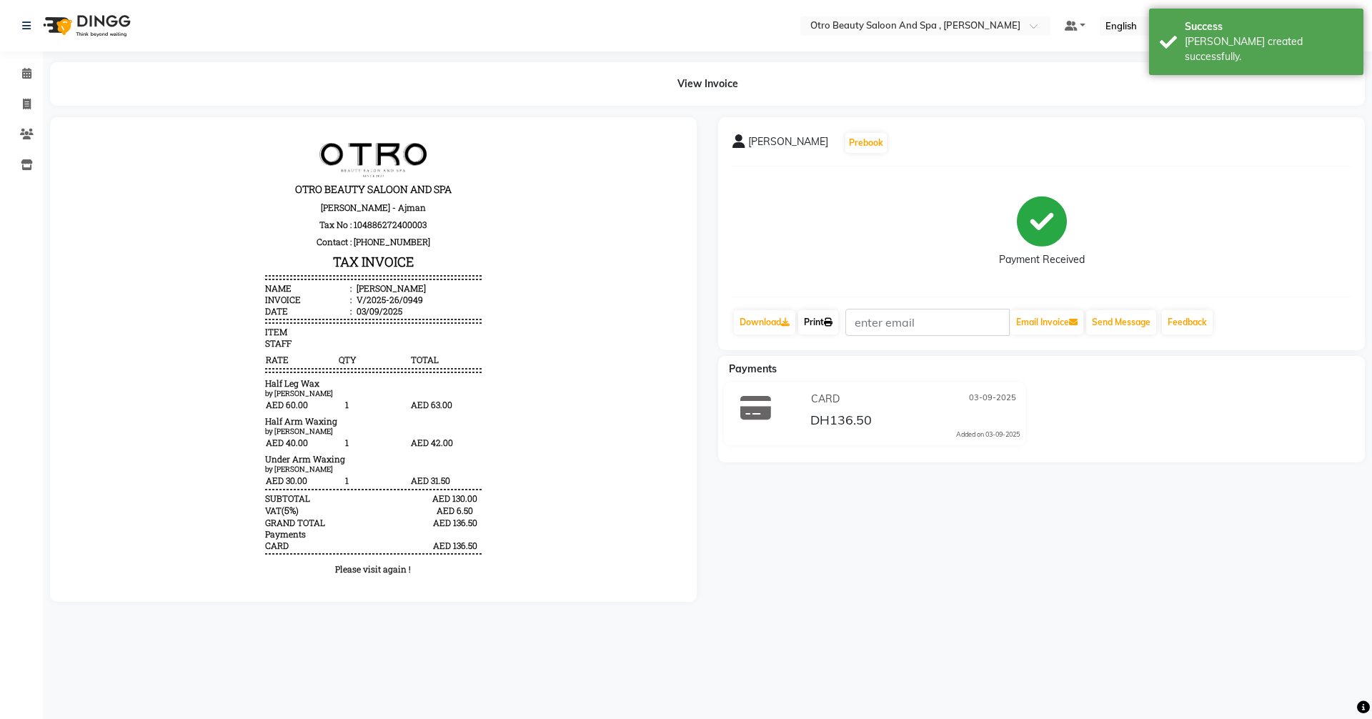
click at [825, 325] on link "Print" at bounding box center [818, 322] width 40 height 24
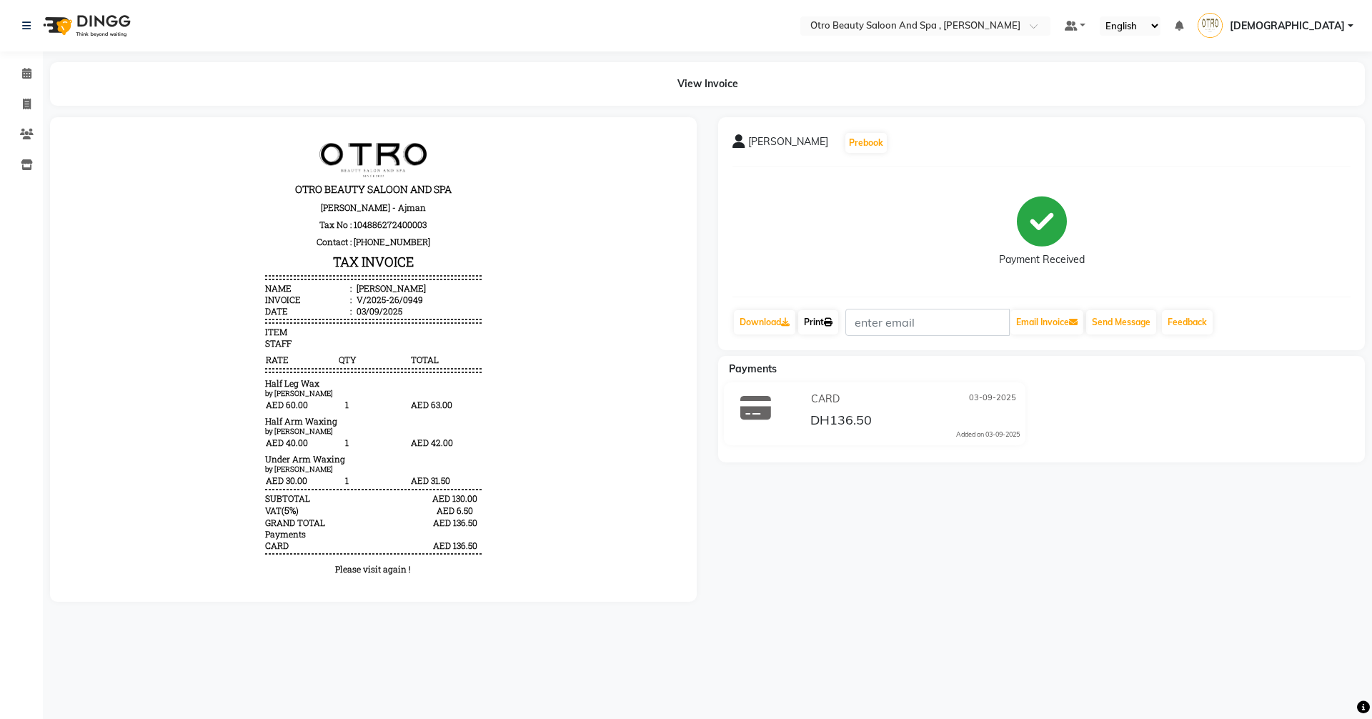
click at [826, 316] on link "Print" at bounding box center [818, 322] width 40 height 24
click at [24, 101] on icon at bounding box center [27, 104] width 8 height 11
select select "service"
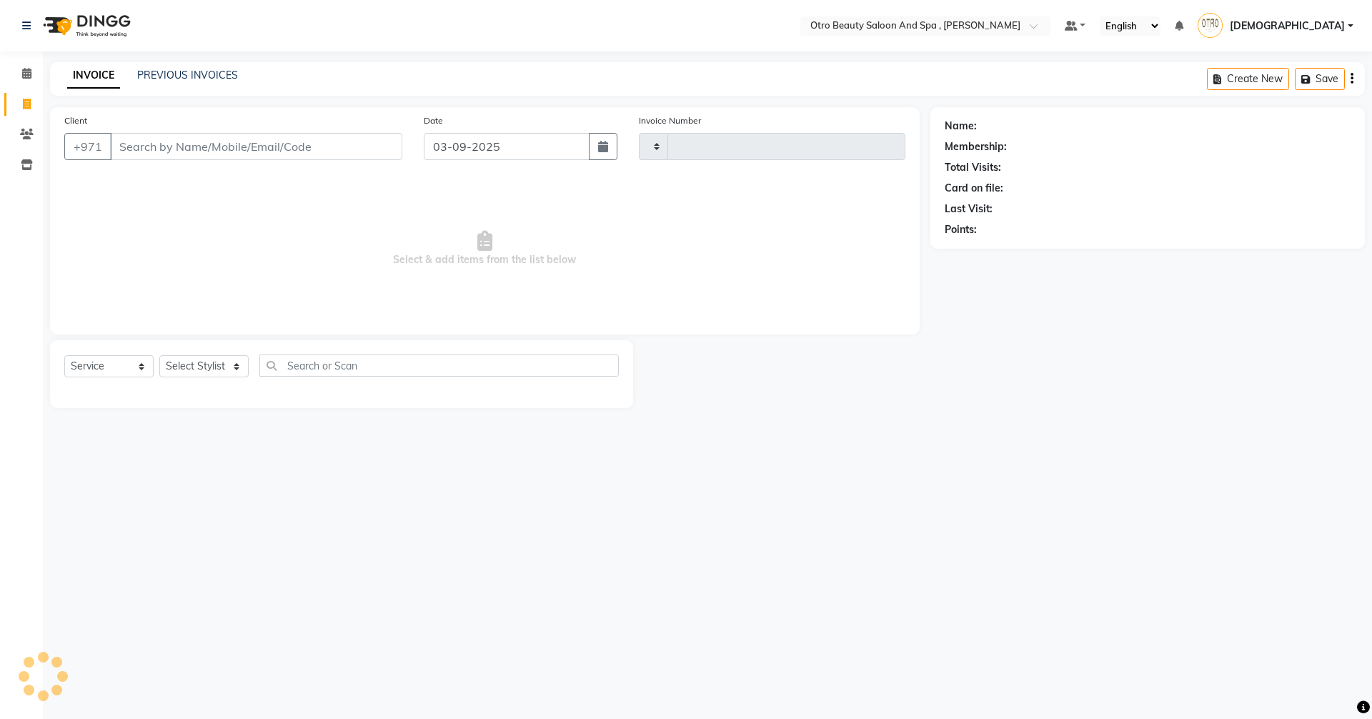
type input "0950"
select select "8622"
type input "l"
click at [797, 596] on div "Select Location × Otro Beauty Saloon And Spa , Al Yasmeen Default Panel My Pane…" at bounding box center [686, 359] width 1372 height 719
click at [155, 144] on input "Client" at bounding box center [256, 146] width 292 height 27
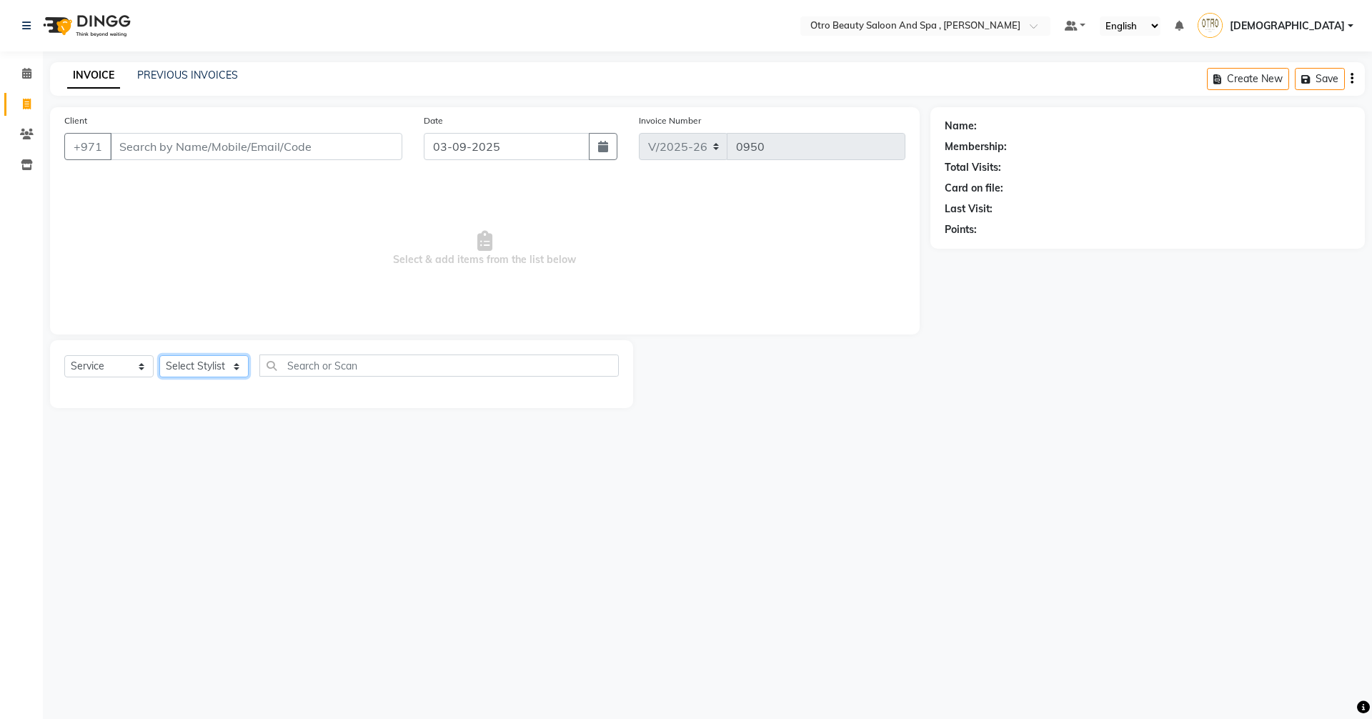
click at [248, 371] on select "Select Stylist [PERSON_NAME] [PERSON_NAME] Hera Karuna [PERSON_NAME] Mamita [PE…" at bounding box center [203, 366] width 89 height 22
select select "86183"
click at [159, 355] on select "Select Stylist [PERSON_NAME] [PERSON_NAME] Hera Karuna [PERSON_NAME] Mamita [PE…" at bounding box center [203, 366] width 89 height 22
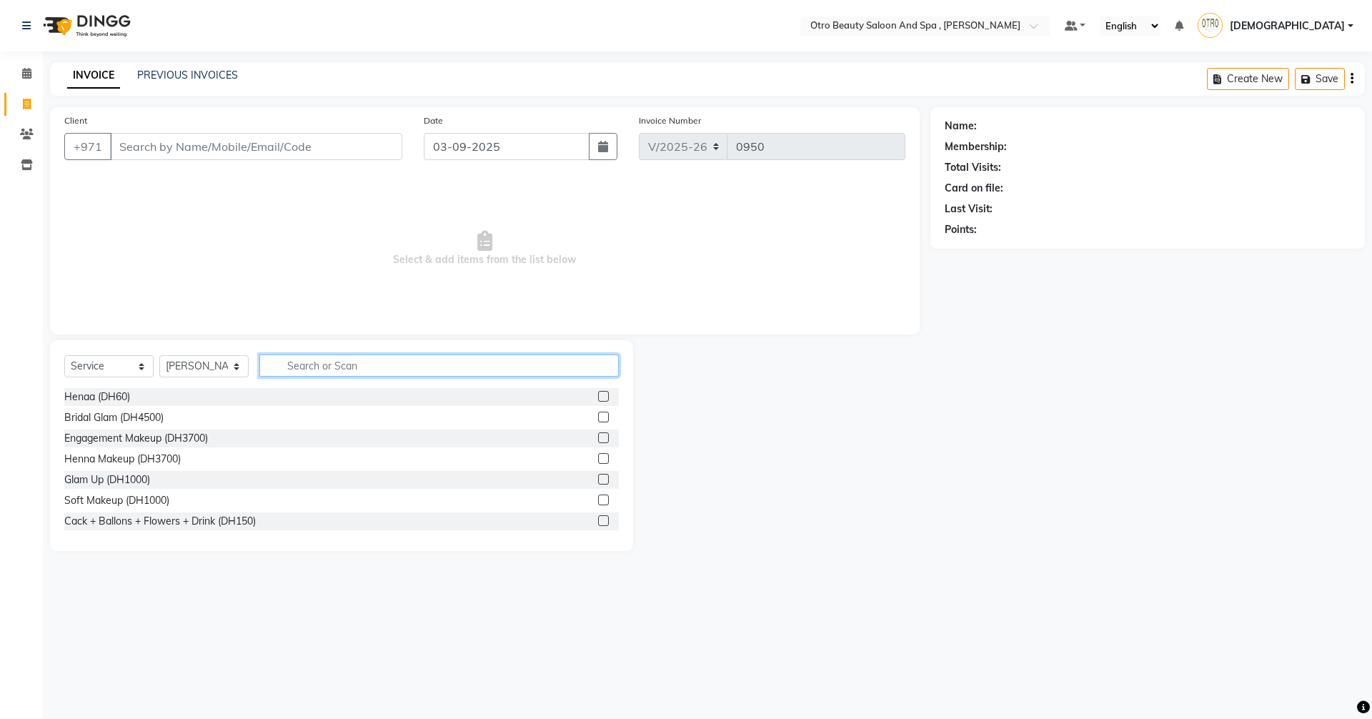
click at [318, 371] on input "text" at bounding box center [438, 365] width 359 height 22
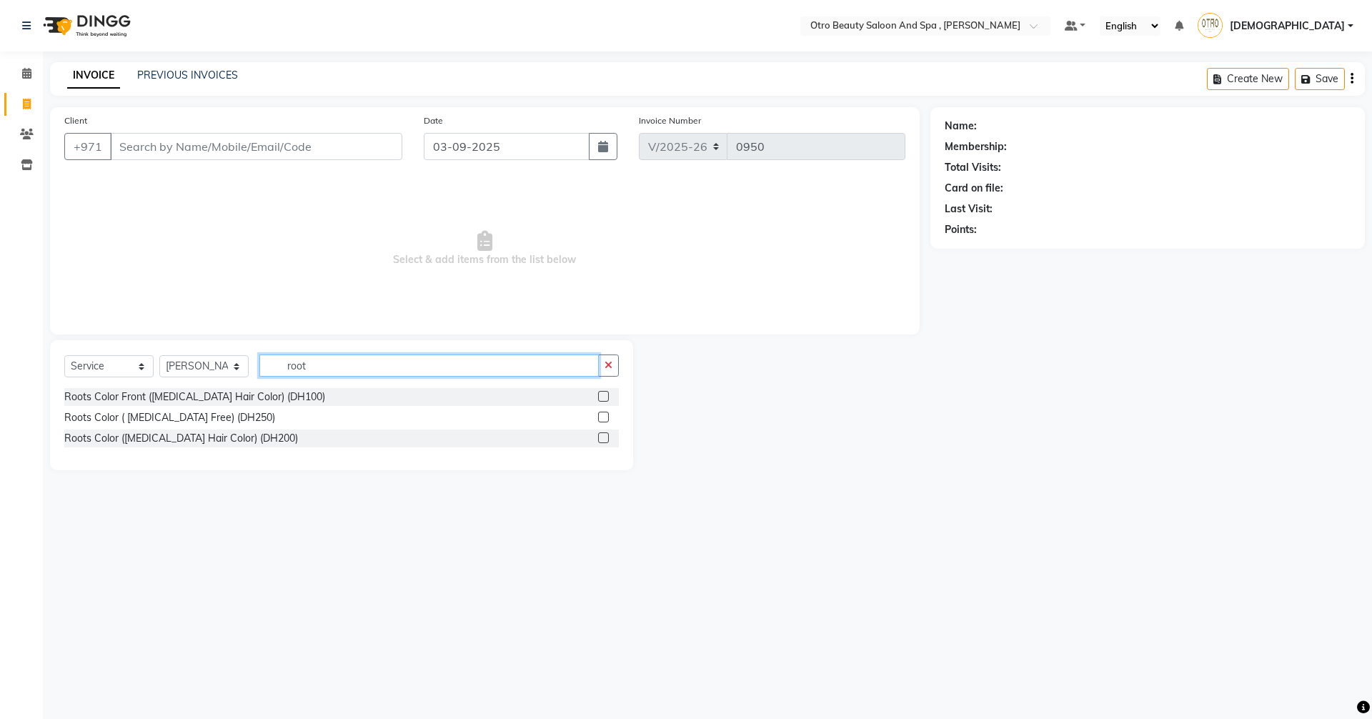
type input "root"
click at [604, 413] on label at bounding box center [603, 416] width 11 height 11
click at [604, 413] on input "checkbox" at bounding box center [602, 417] width 9 height 9
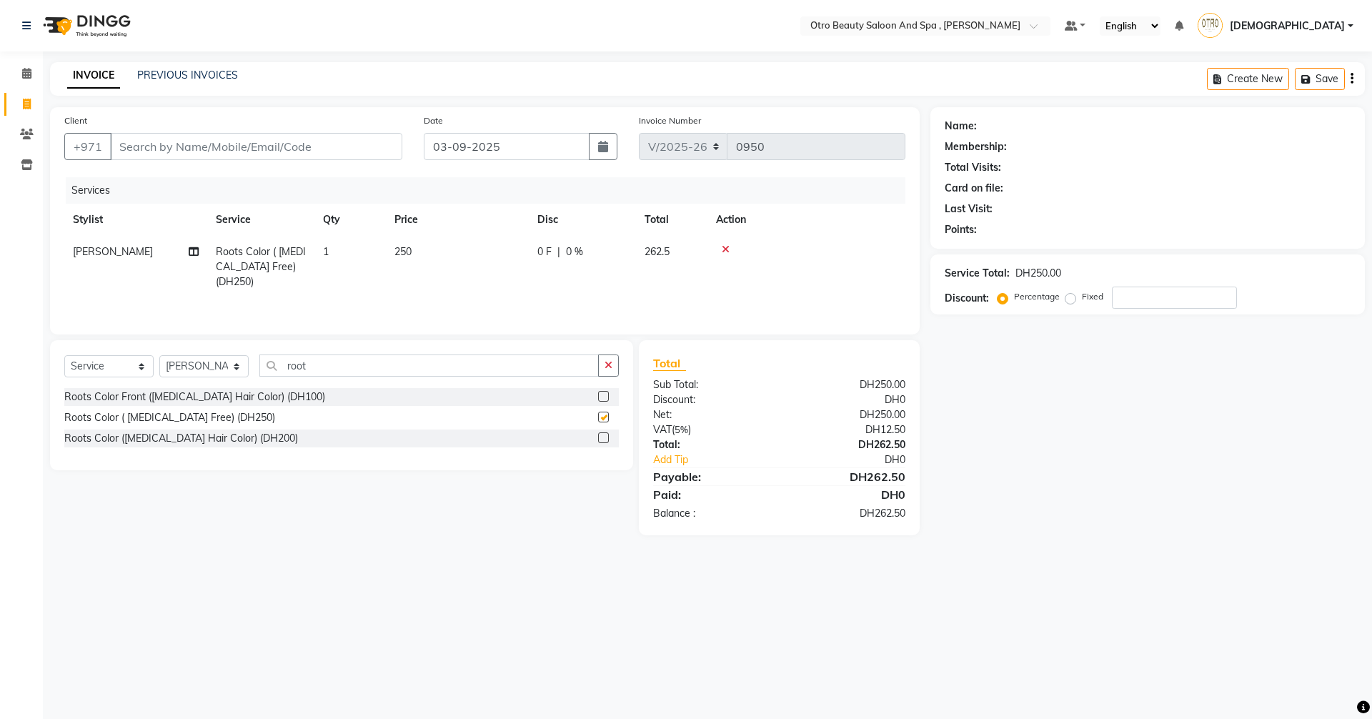
checkbox input "false"
click at [219, 144] on input "Client" at bounding box center [256, 146] width 292 height 27
type input "5"
type input "0"
click at [151, 179] on span "layla" at bounding box center [141, 179] width 30 height 14
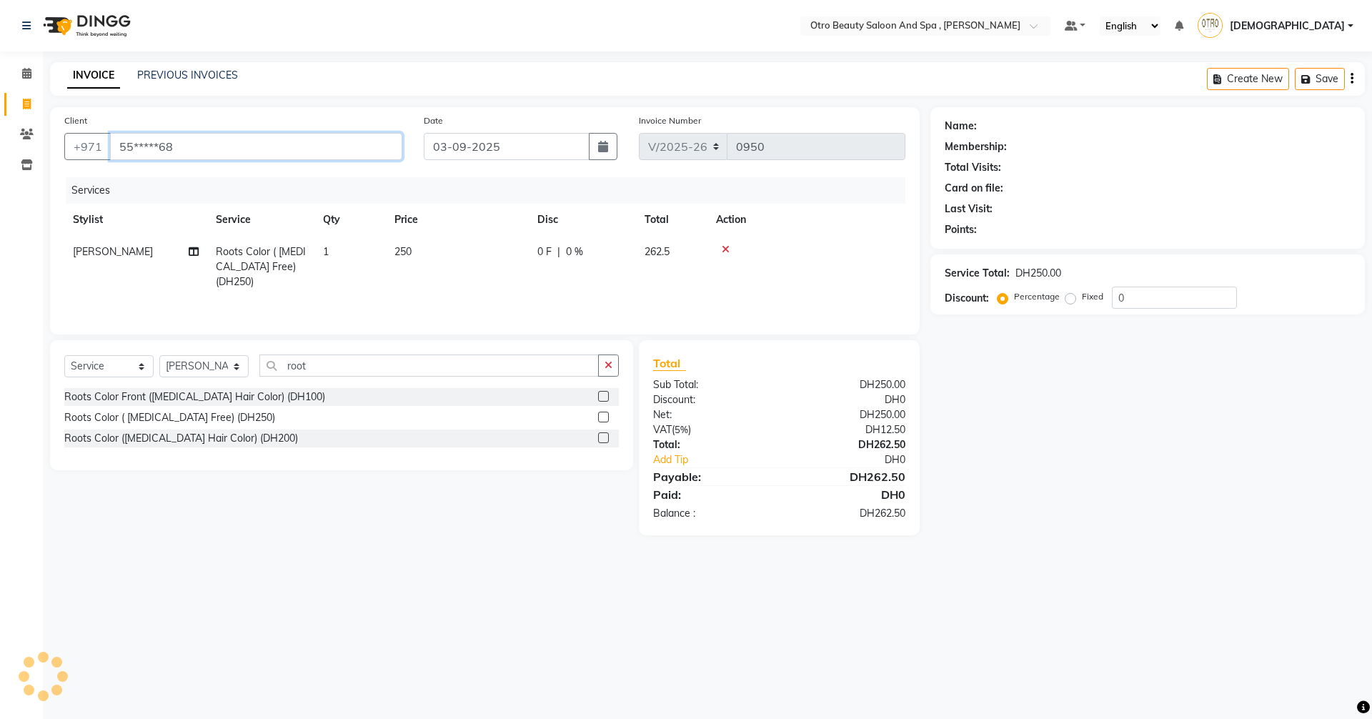
type input "55*****68"
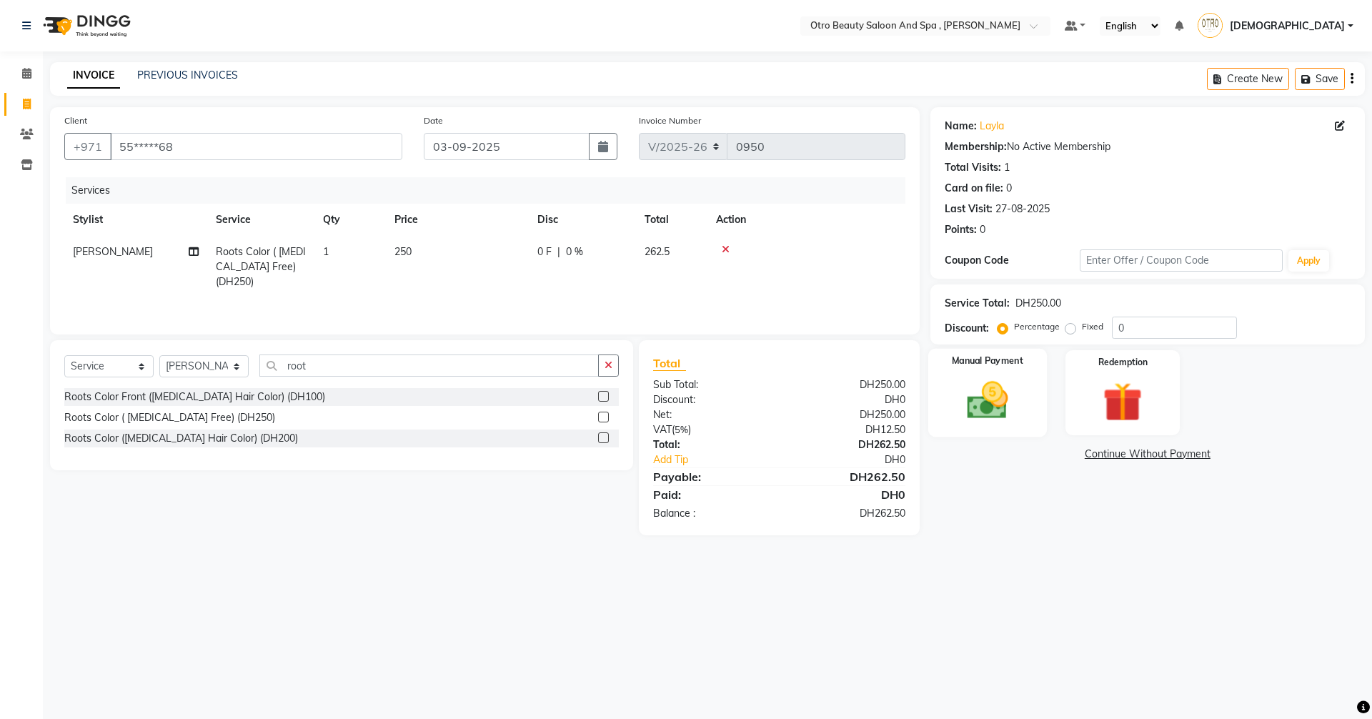
click at [979, 383] on img at bounding box center [987, 399] width 66 height 47
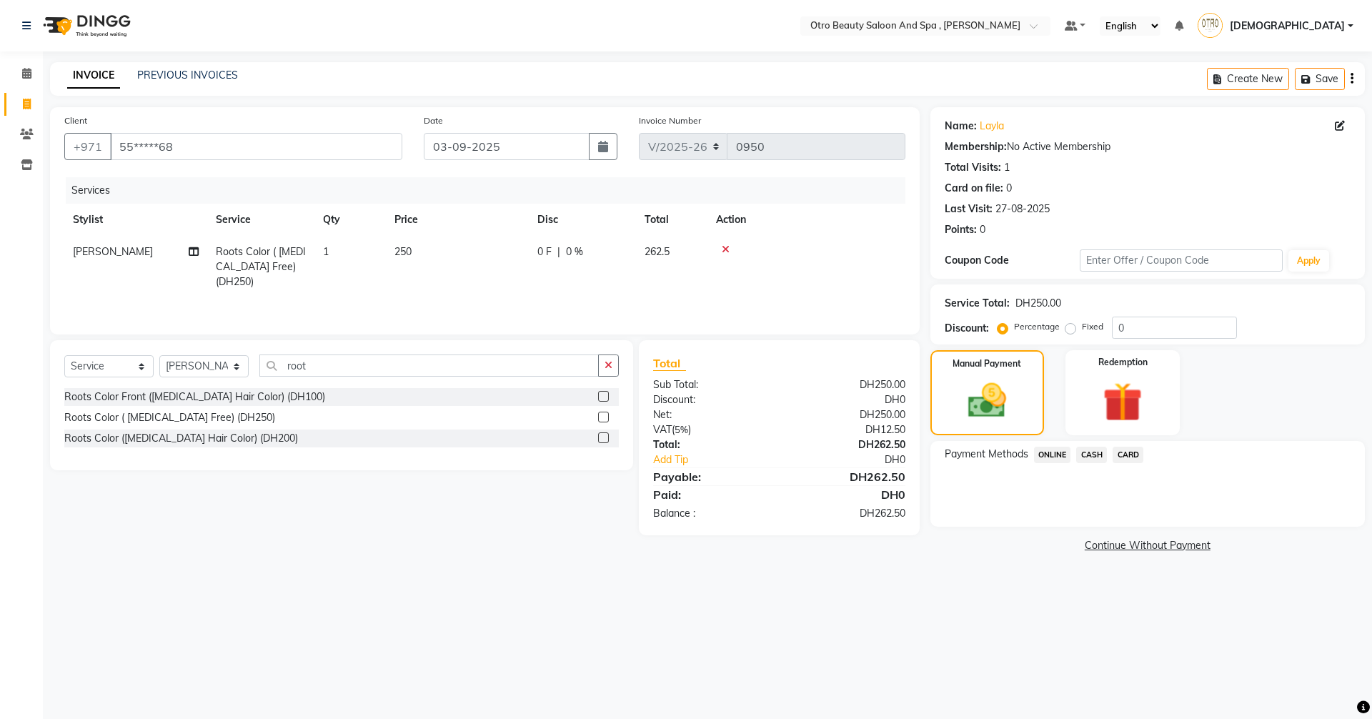
click at [1134, 457] on span "CARD" at bounding box center [1127, 454] width 31 height 16
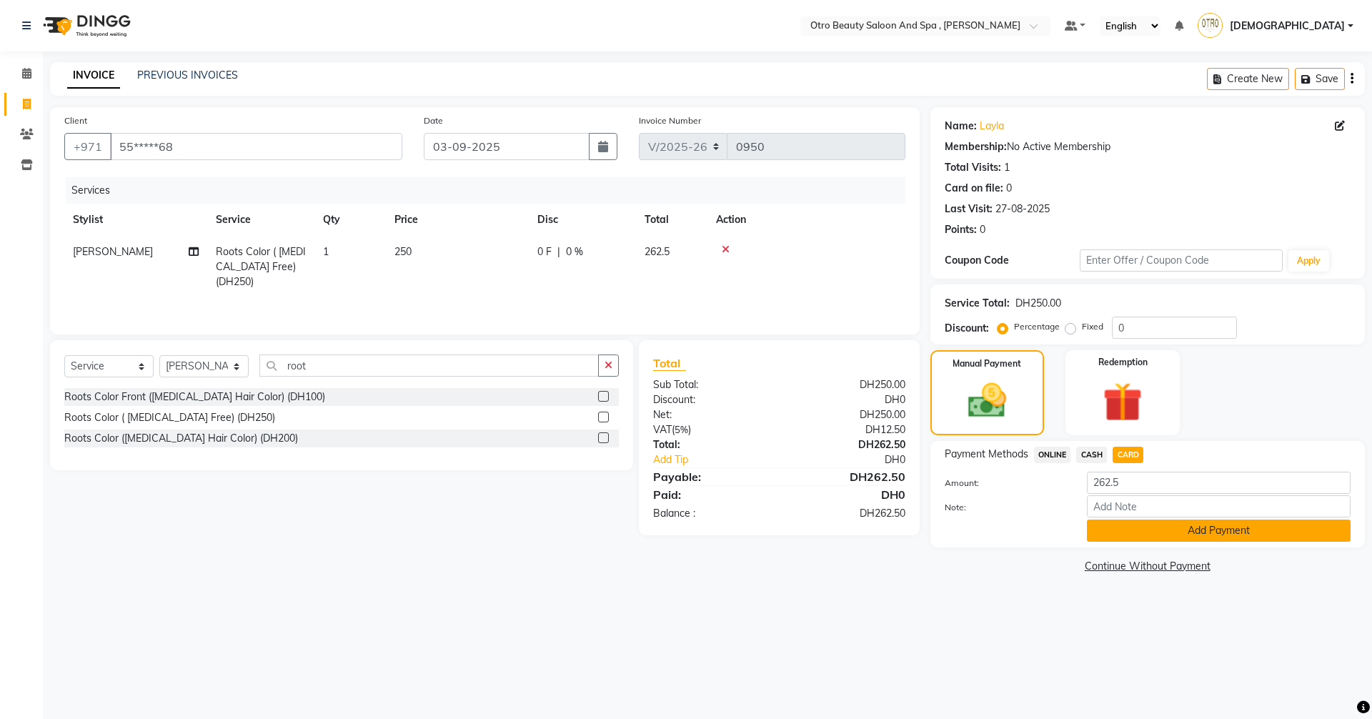
click at [1168, 534] on button "Add Payment" at bounding box center [1219, 530] width 264 height 22
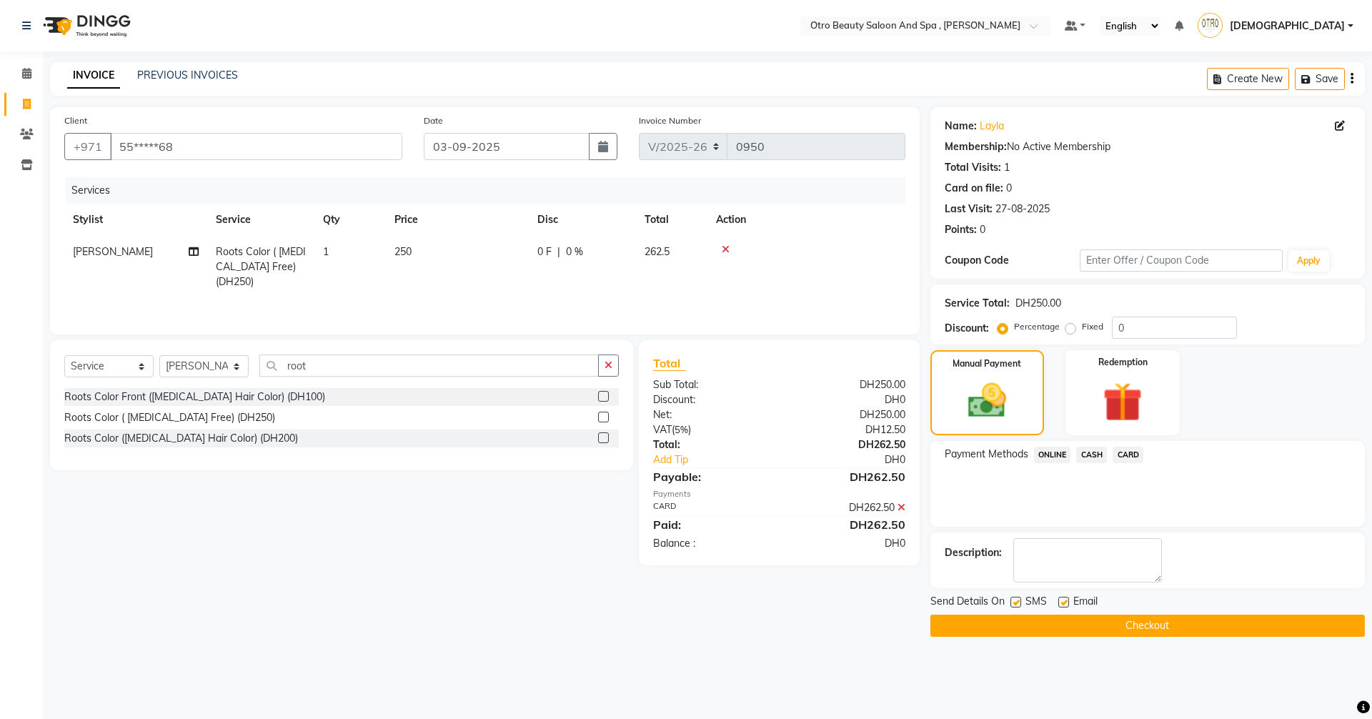
click at [1134, 628] on button "Checkout" at bounding box center [1147, 625] width 434 height 22
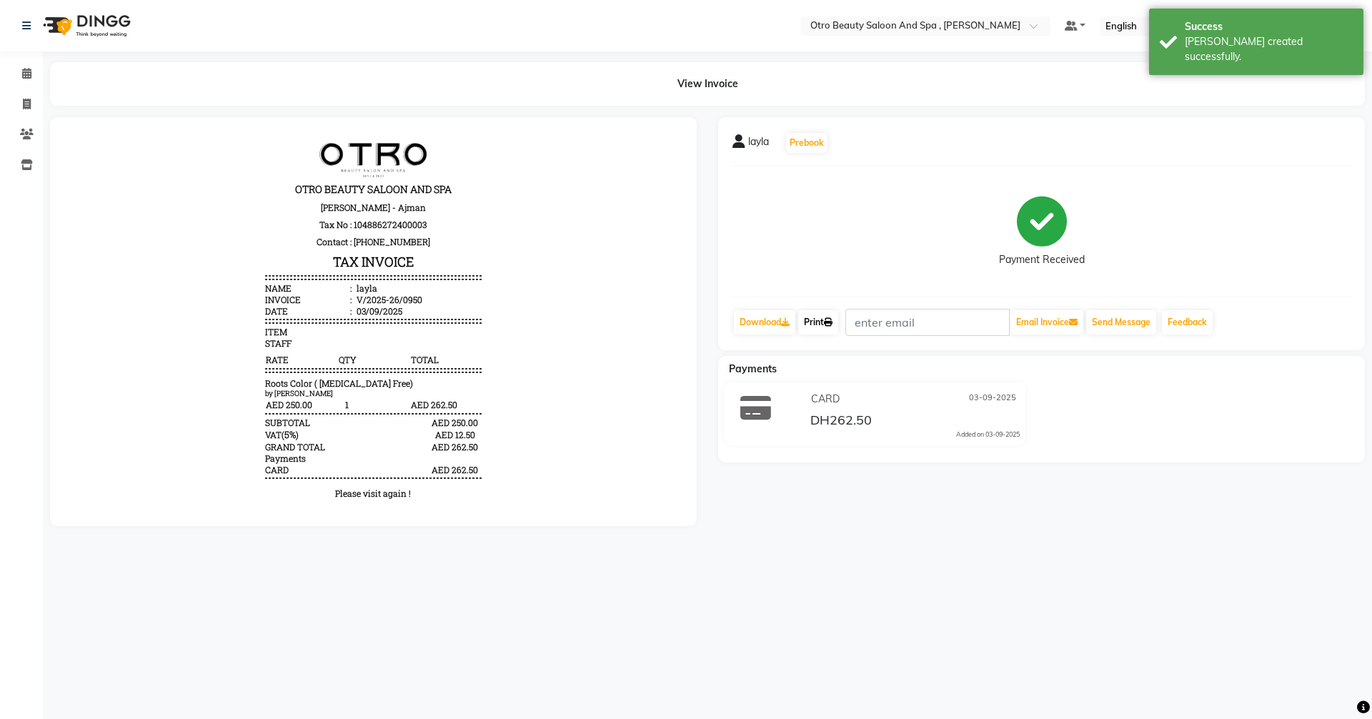
click at [818, 326] on link "Print" at bounding box center [818, 322] width 40 height 24
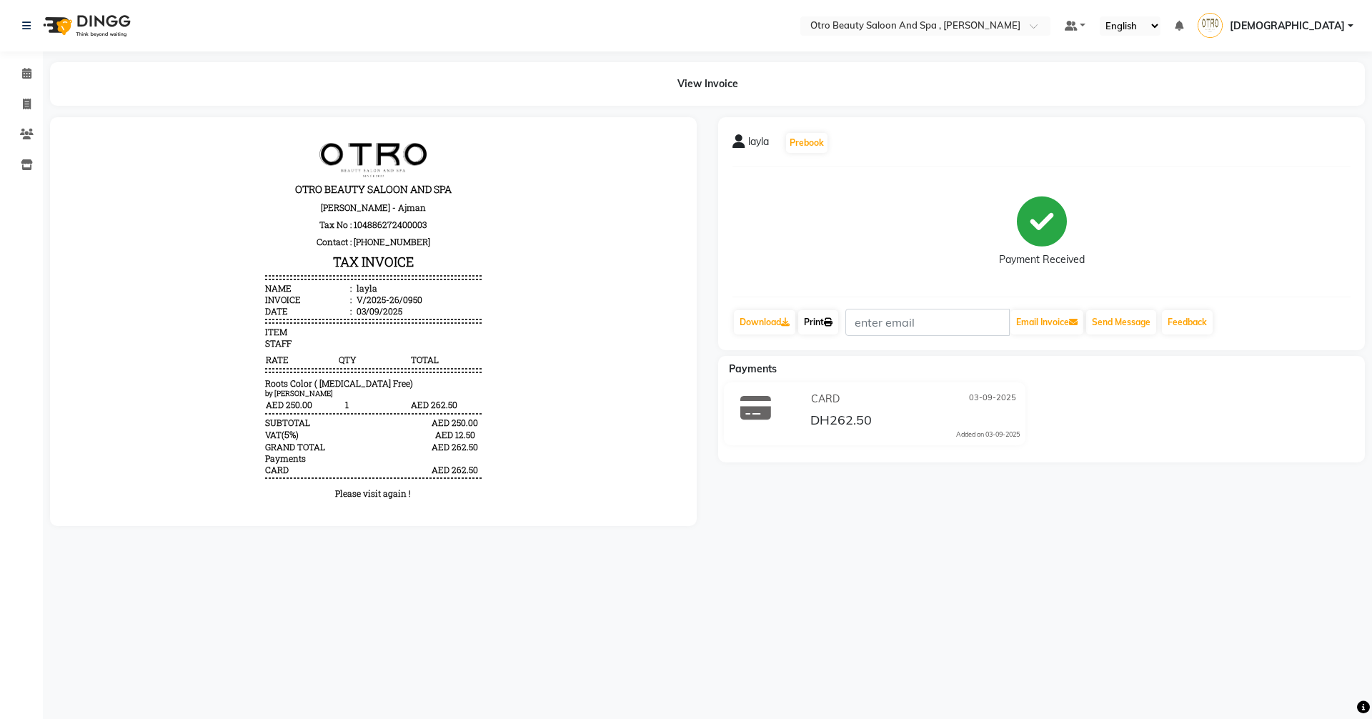
click at [815, 317] on link "Print" at bounding box center [818, 322] width 40 height 24
click at [35, 104] on span at bounding box center [26, 104] width 25 height 16
select select "service"
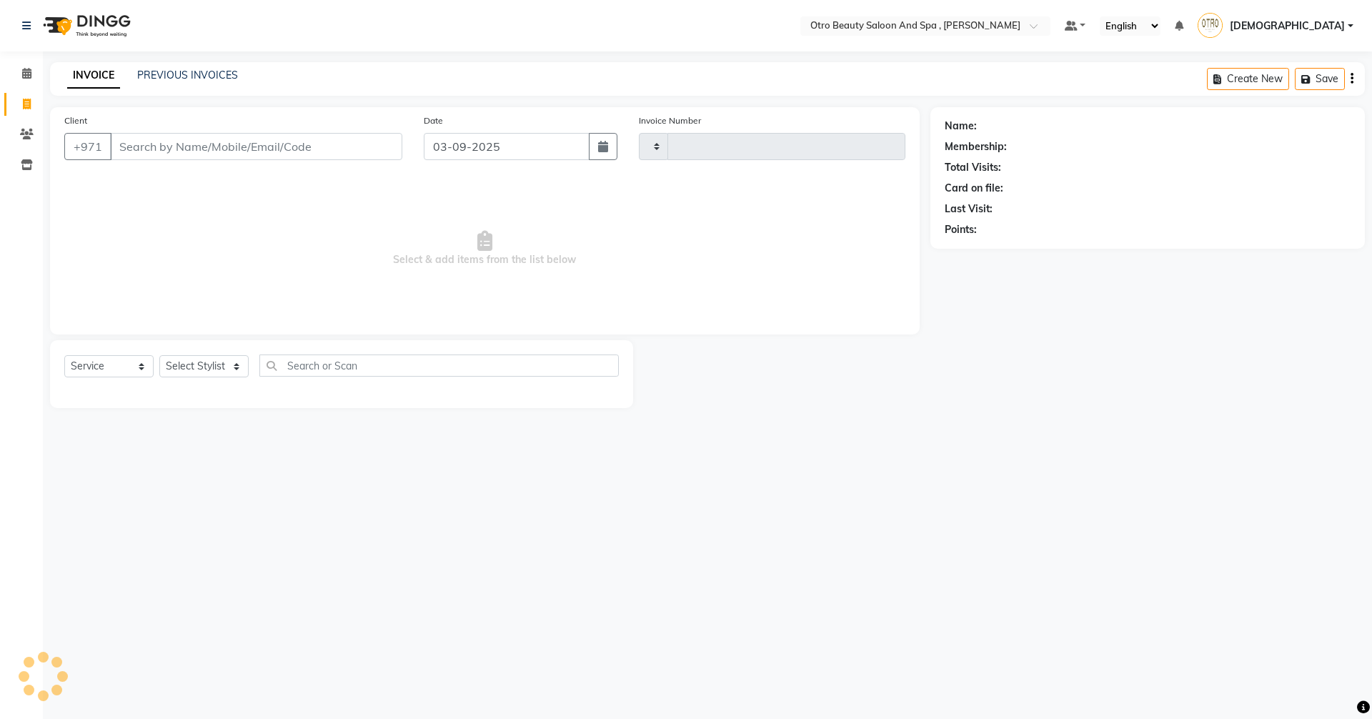
type input "0951"
select select "8622"
click at [871, 536] on div "Select Location × Otro Beauty Saloon And Spa , Al Yasmeen Default Panel My Pane…" at bounding box center [686, 359] width 1372 height 719
